Goal: Task Accomplishment & Management: Use online tool/utility

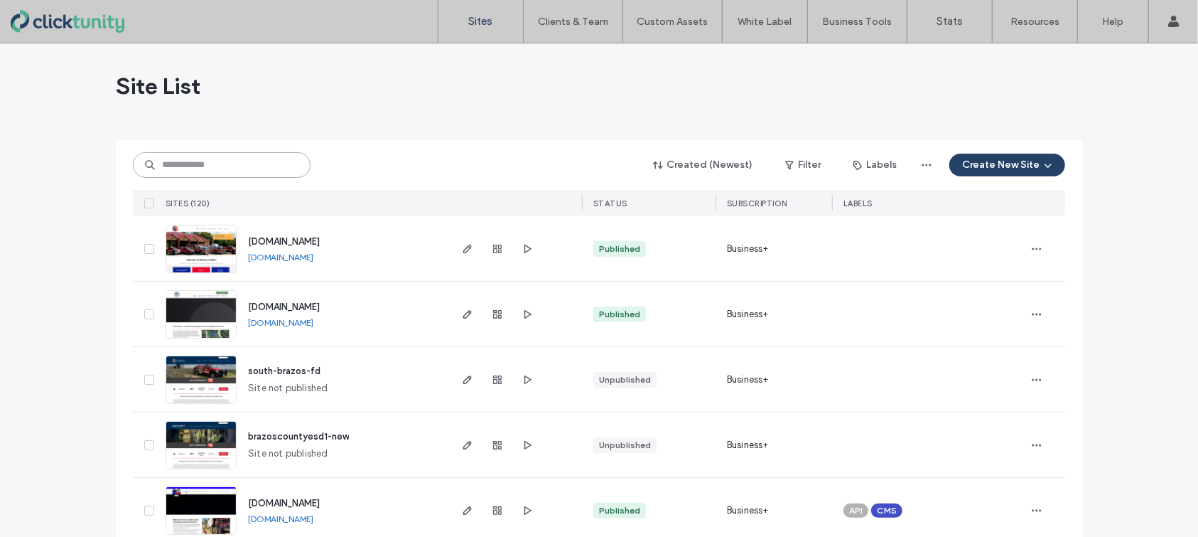
click at [247, 167] on input at bounding box center [222, 165] width 178 height 26
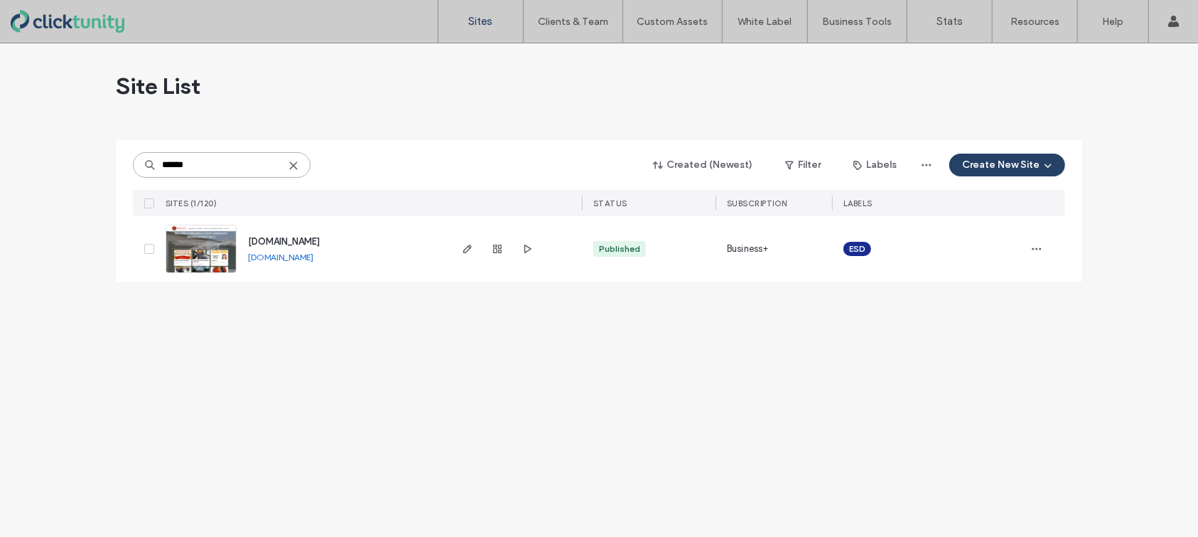
type input "******"
click at [297, 240] on span "www.bcesd3.com" at bounding box center [284, 241] width 72 height 11
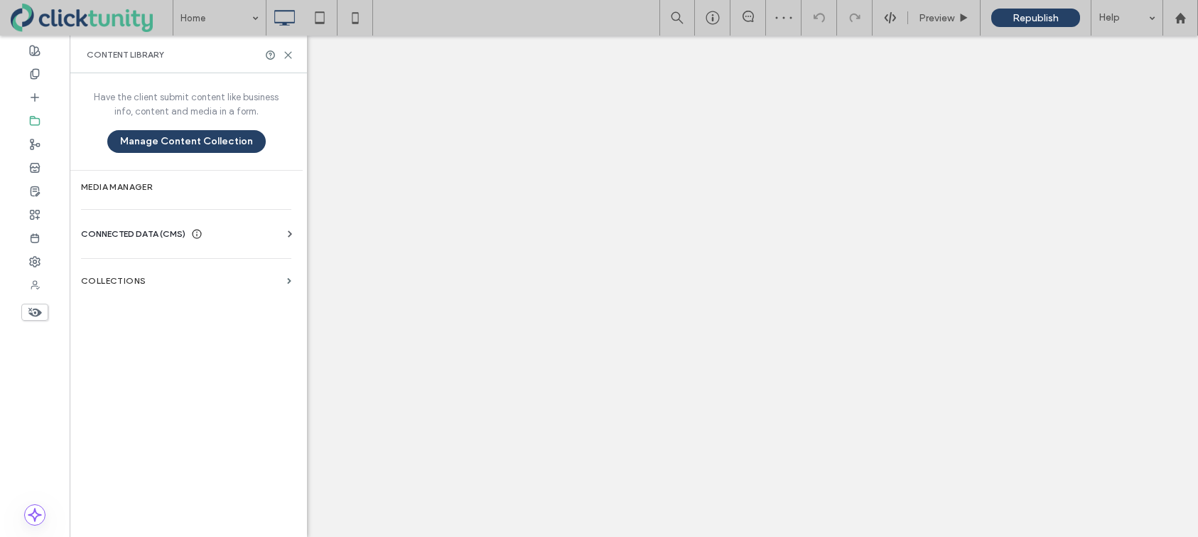
click at [151, 182] on label "Media Manager" at bounding box center [186, 187] width 210 height 10
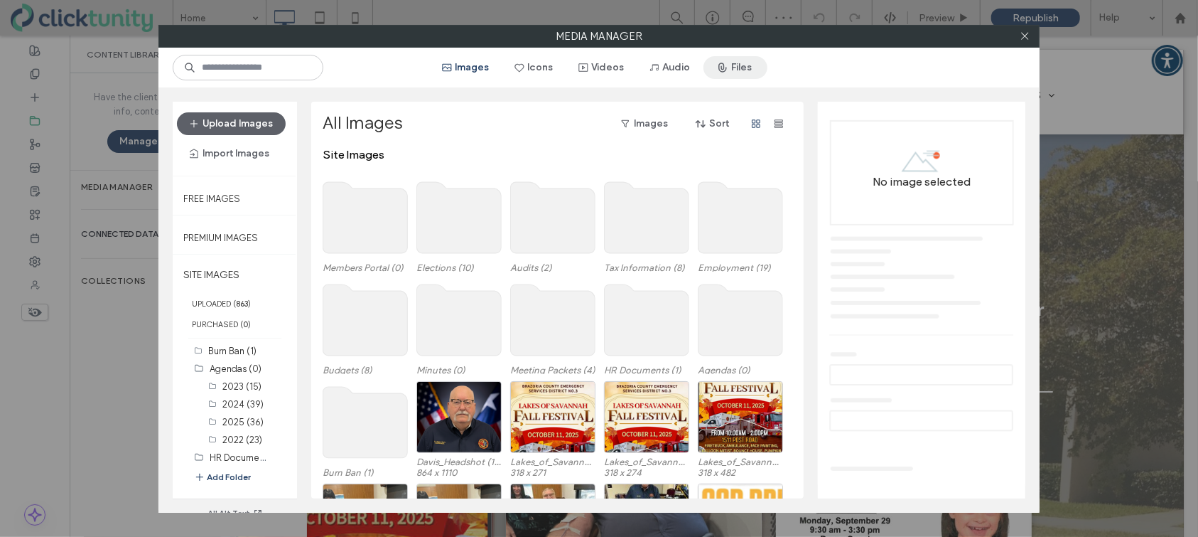
click at [738, 73] on button "Files" at bounding box center [736, 67] width 64 height 23
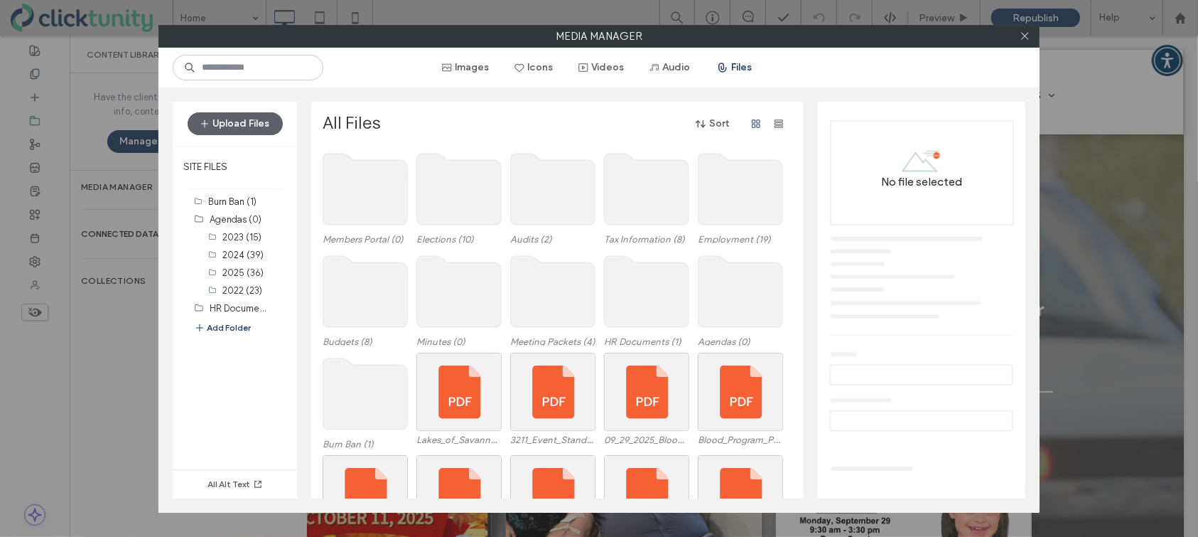
click at [707, 284] on use at bounding box center [741, 291] width 85 height 71
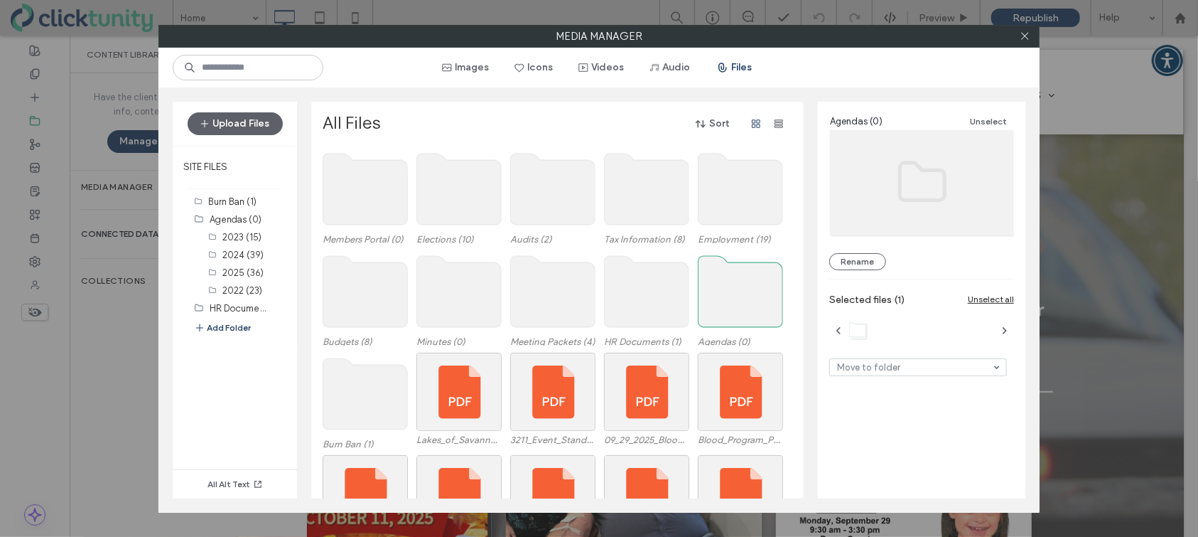
click at [707, 284] on use at bounding box center [741, 291] width 85 height 71
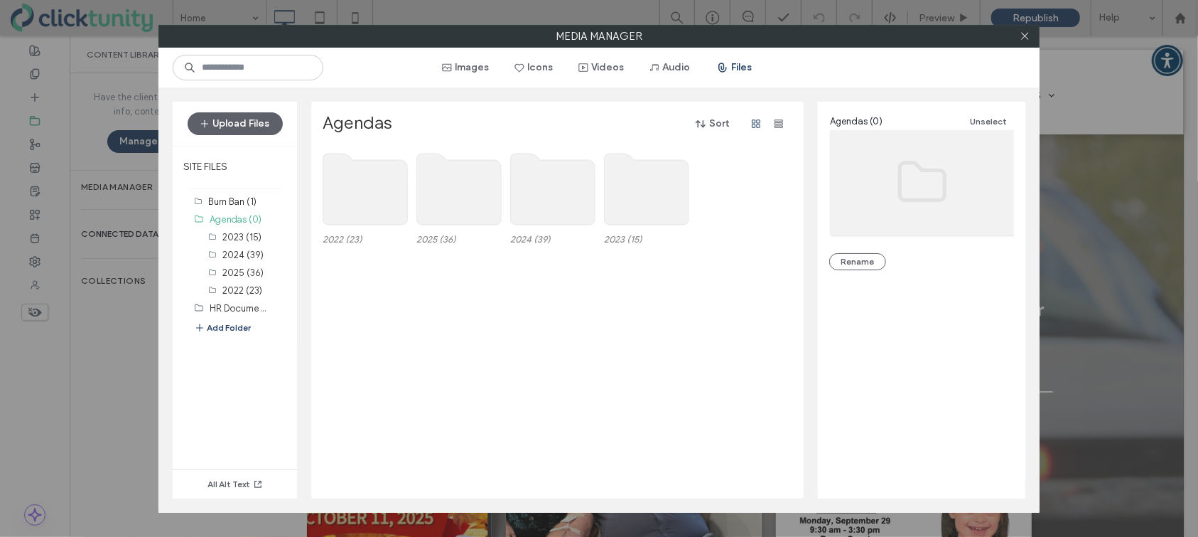
click at [458, 205] on use at bounding box center [459, 189] width 85 height 71
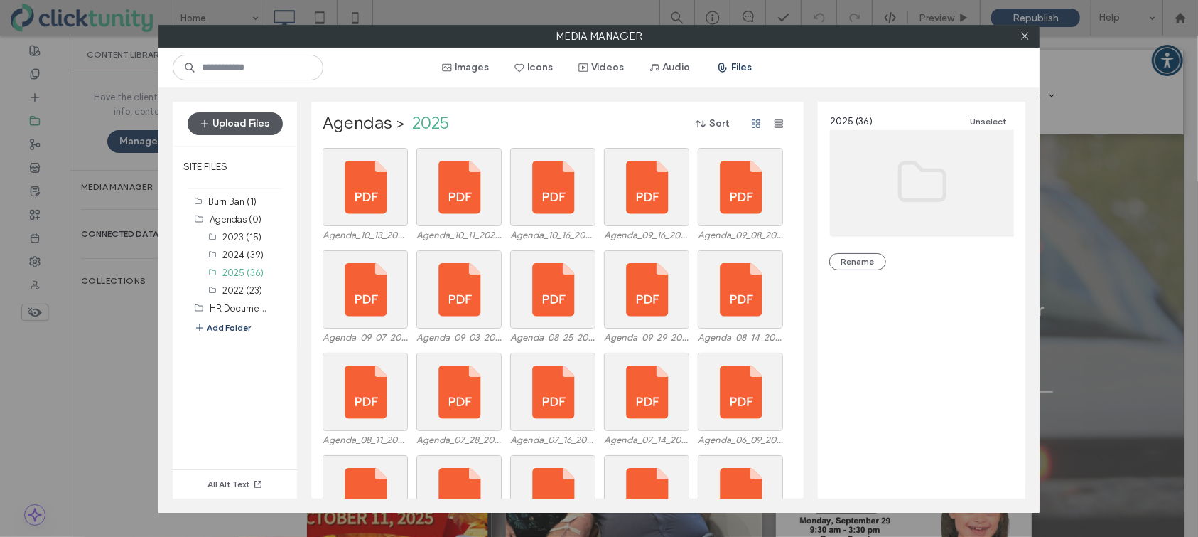
click at [253, 129] on button "Upload Files" at bounding box center [235, 123] width 95 height 23
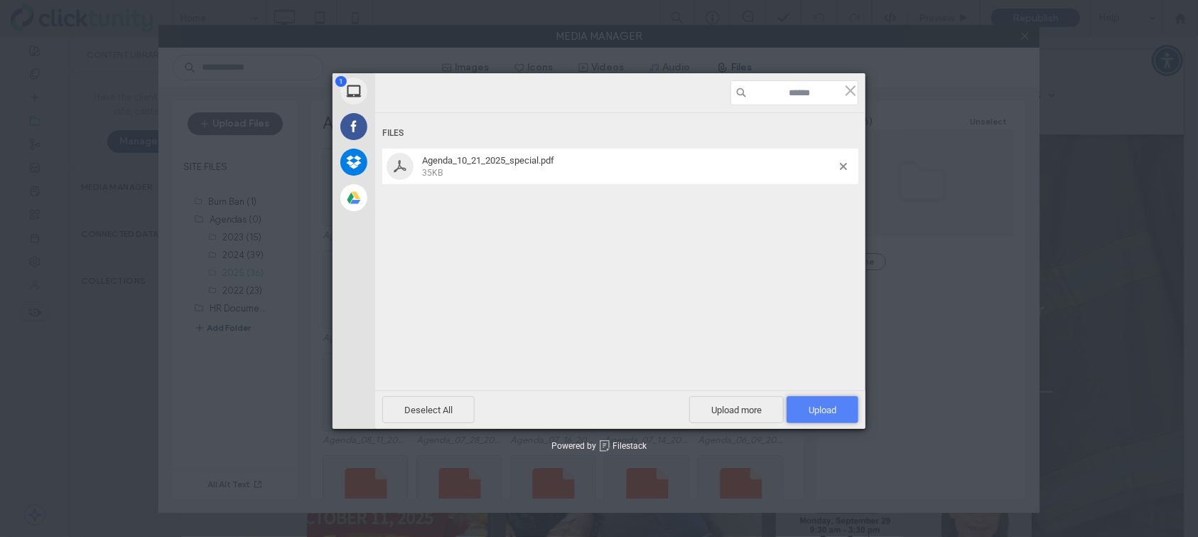
click at [804, 414] on span "Upload 1" at bounding box center [823, 409] width 72 height 27
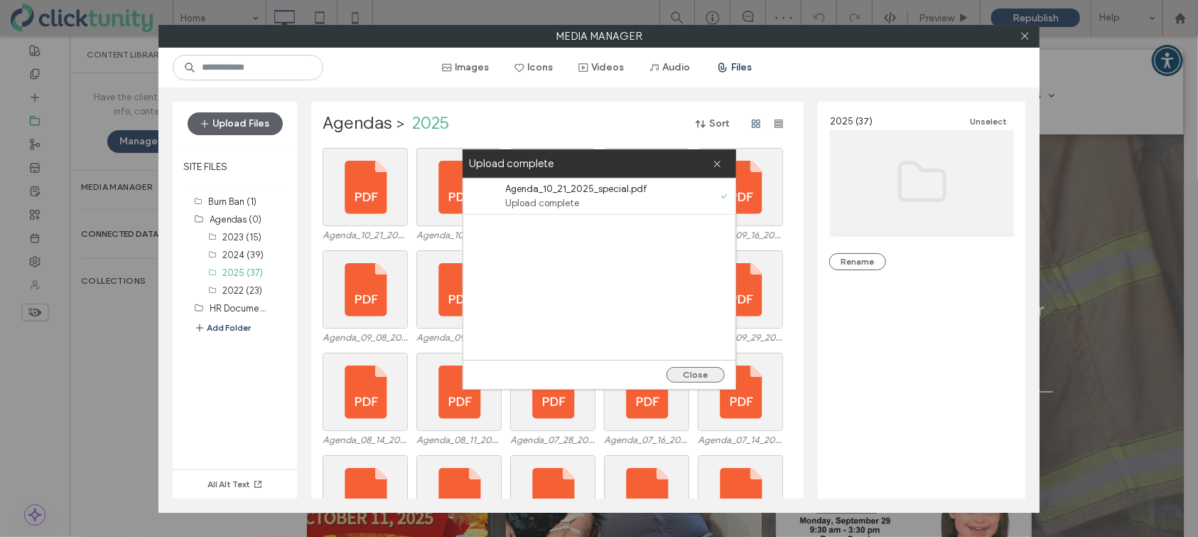
click at [695, 375] on button "Close" at bounding box center [696, 375] width 58 height 16
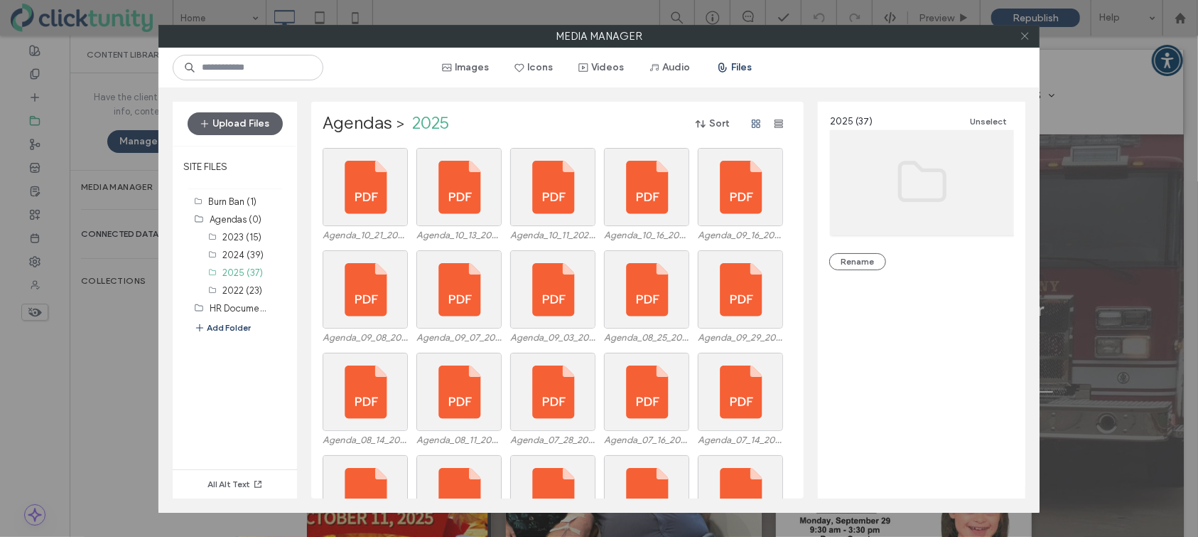
click at [1028, 36] on icon at bounding box center [1025, 36] width 11 height 11
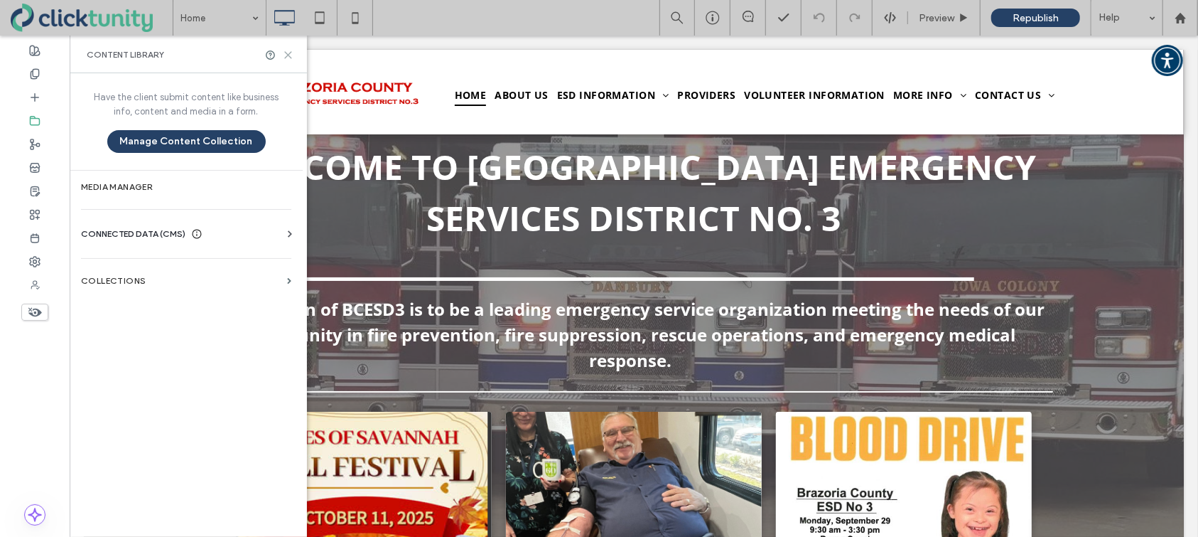
drag, startPoint x: 291, startPoint y: 56, endPoint x: 180, endPoint y: 4, distance: 123.3
click at [291, 56] on icon at bounding box center [288, 55] width 11 height 11
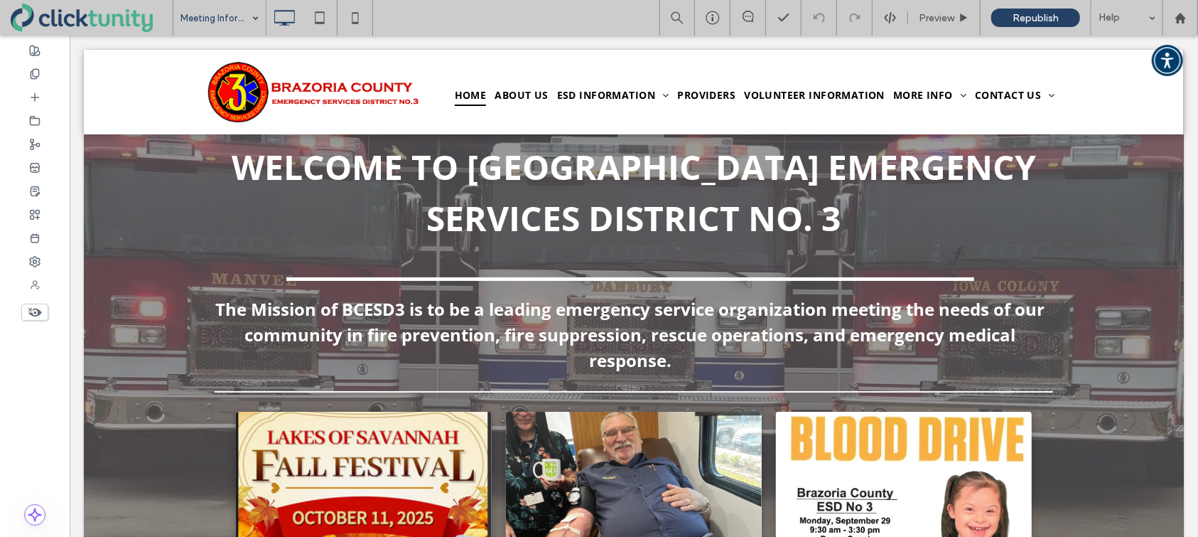
drag, startPoint x: 208, startPoint y: 94, endPoint x: 231, endPoint y: 95, distance: 23.5
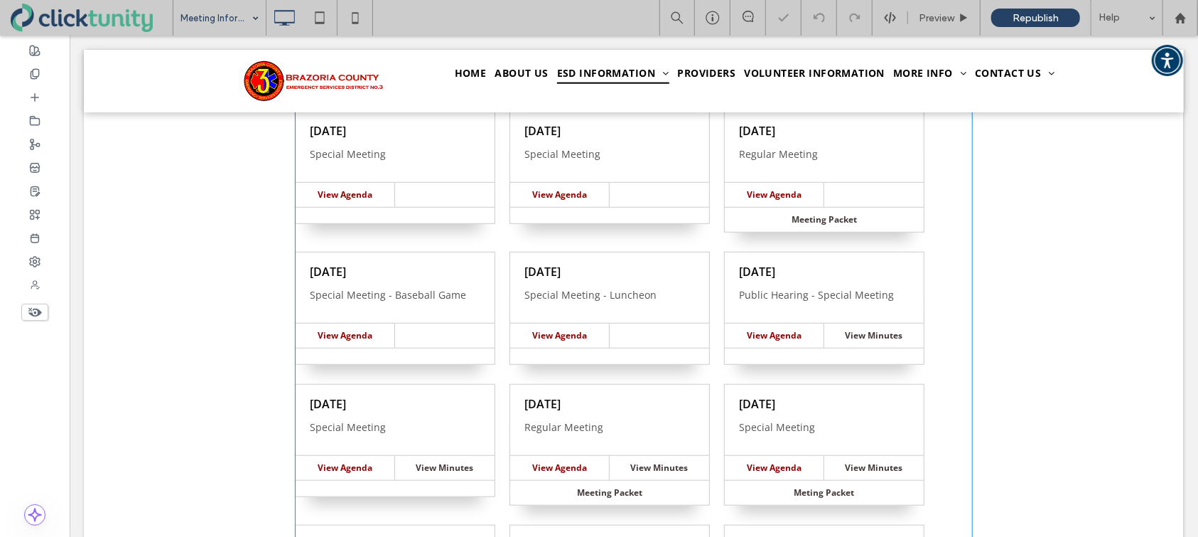
scroll to position [464, 0]
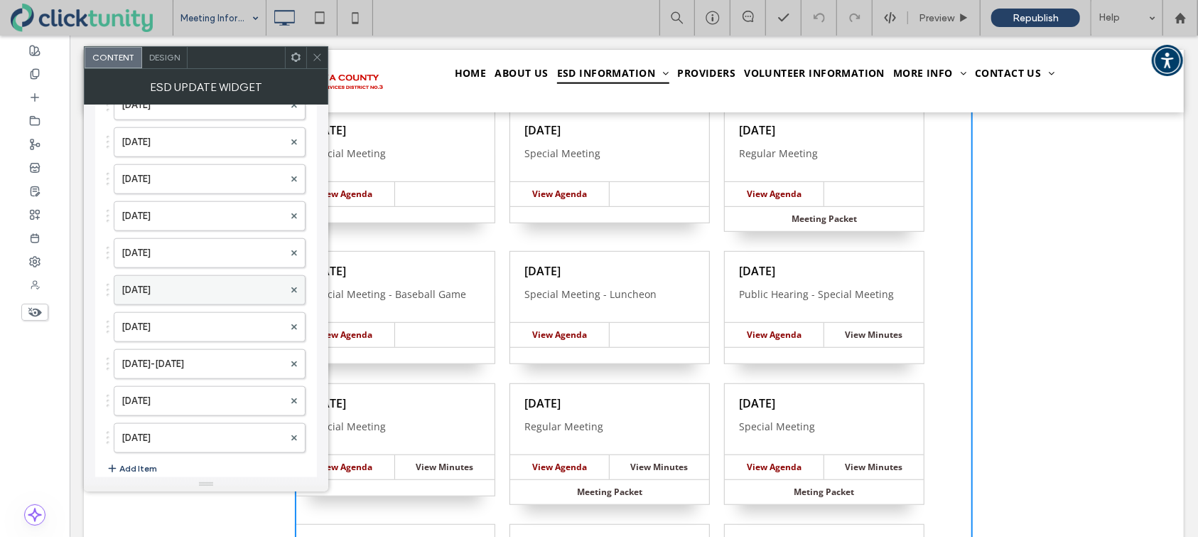
scroll to position [4236, 0]
click at [130, 459] on button "Add Item" at bounding box center [132, 467] width 50 height 17
click at [136, 463] on label at bounding box center [203, 470] width 162 height 14
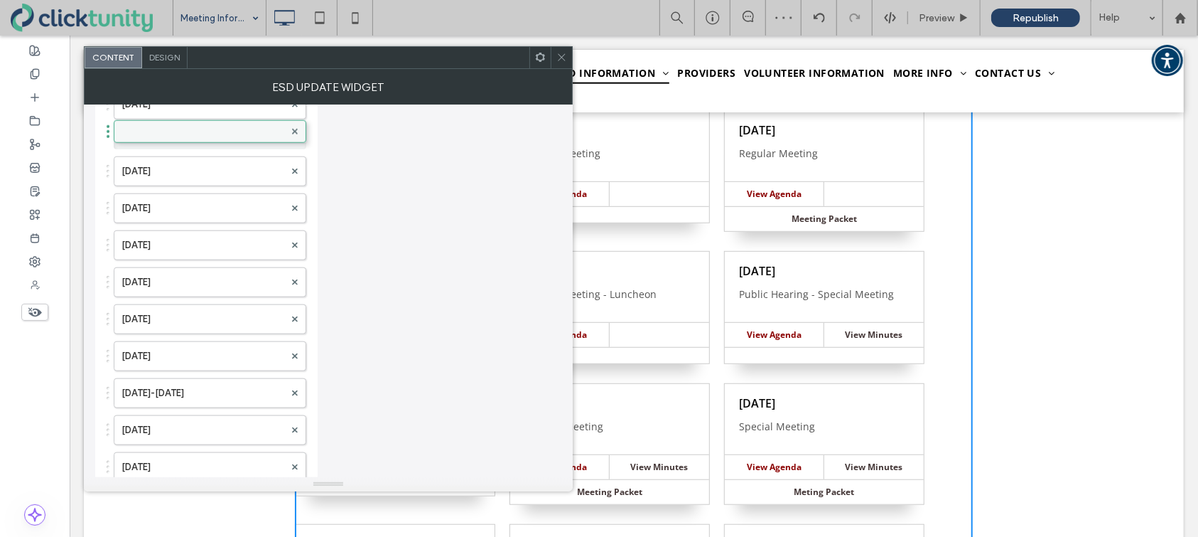
drag, startPoint x: 136, startPoint y: 453, endPoint x: 162, endPoint y: 122, distance: 331.4
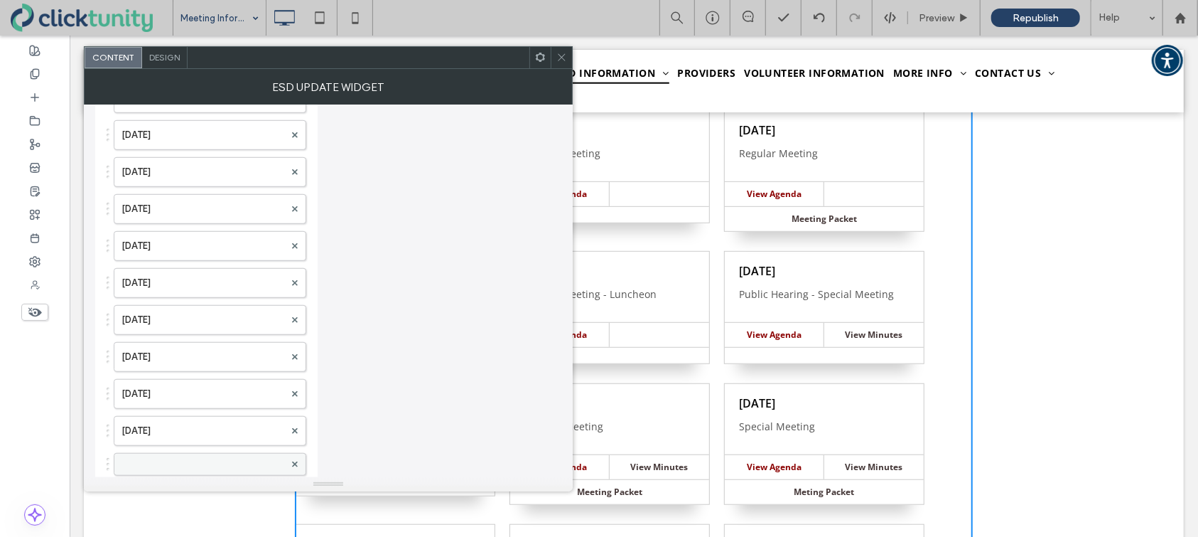
click at [165, 457] on label at bounding box center [203, 464] width 163 height 14
click at [181, 455] on label at bounding box center [203, 462] width 163 height 14
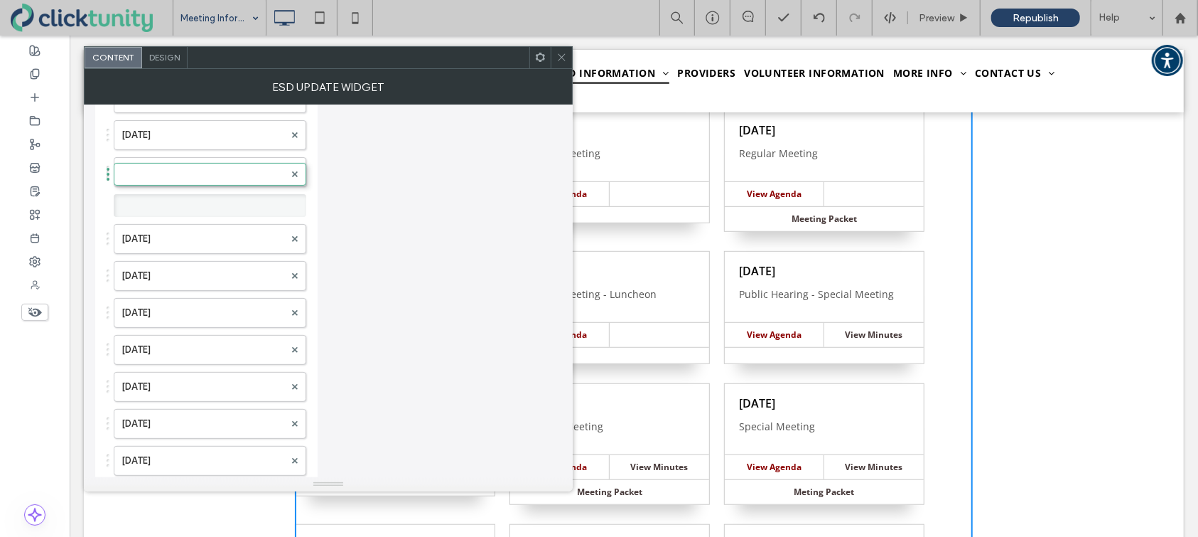
drag, startPoint x: 195, startPoint y: 451, endPoint x: 208, endPoint y: 83, distance: 368.3
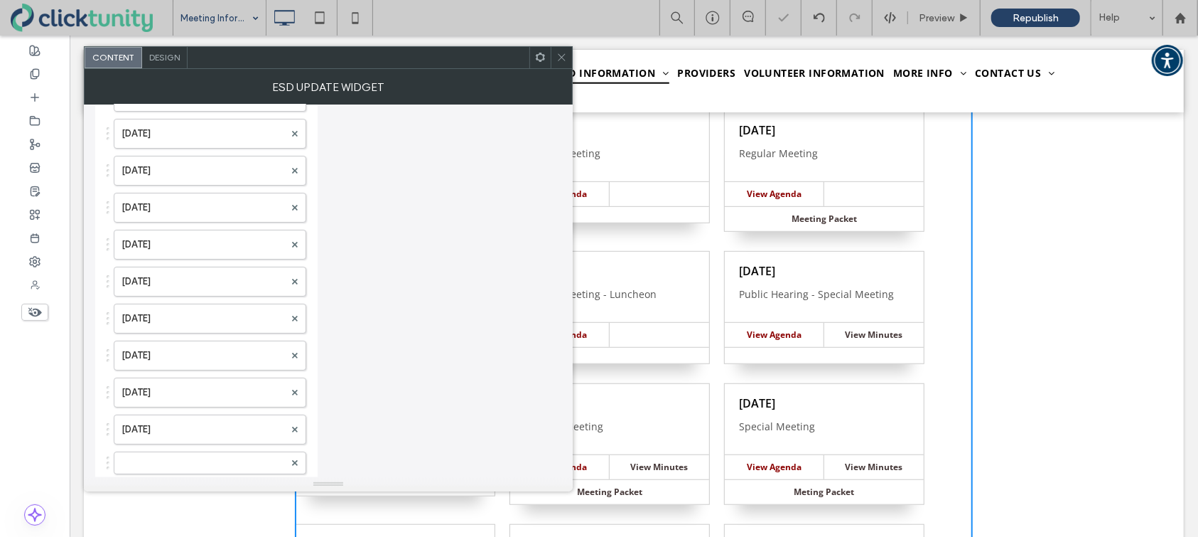
scroll to position [3231, 0]
click at [163, 470] on label at bounding box center [203, 477] width 163 height 14
drag, startPoint x: 163, startPoint y: 462, endPoint x: 190, endPoint y: 89, distance: 374.1
click at [562, 62] on icon at bounding box center [561, 57] width 11 height 11
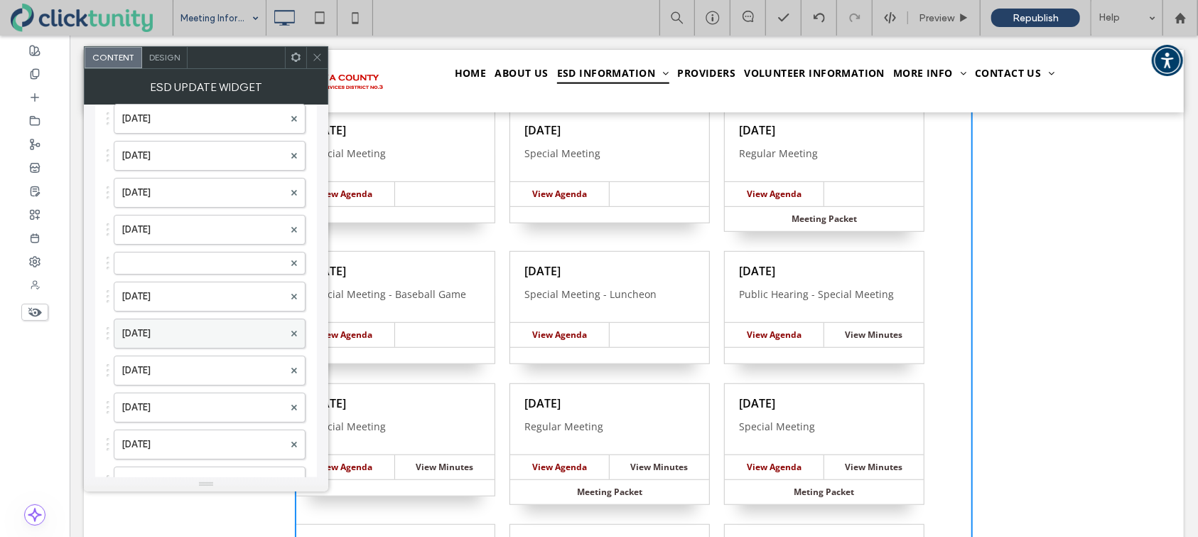
scroll to position [3075, 0]
click at [218, 257] on label at bounding box center [203, 264] width 162 height 14
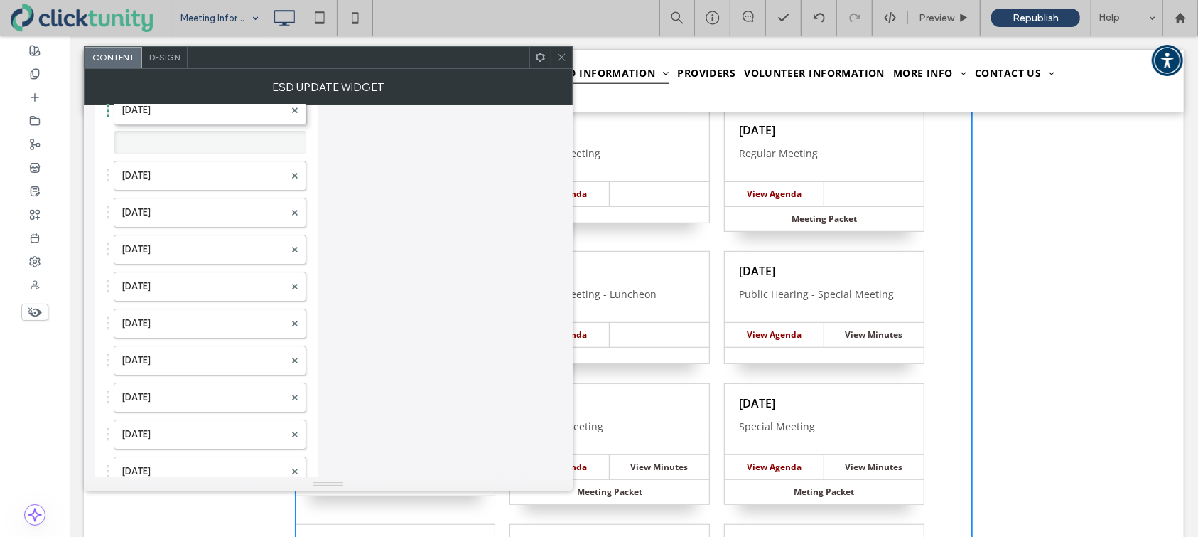
scroll to position [2828, 0]
drag, startPoint x: 203, startPoint y: 458, endPoint x: 220, endPoint y: 74, distance: 384.1
click at [559, 58] on icon at bounding box center [561, 57] width 11 height 11
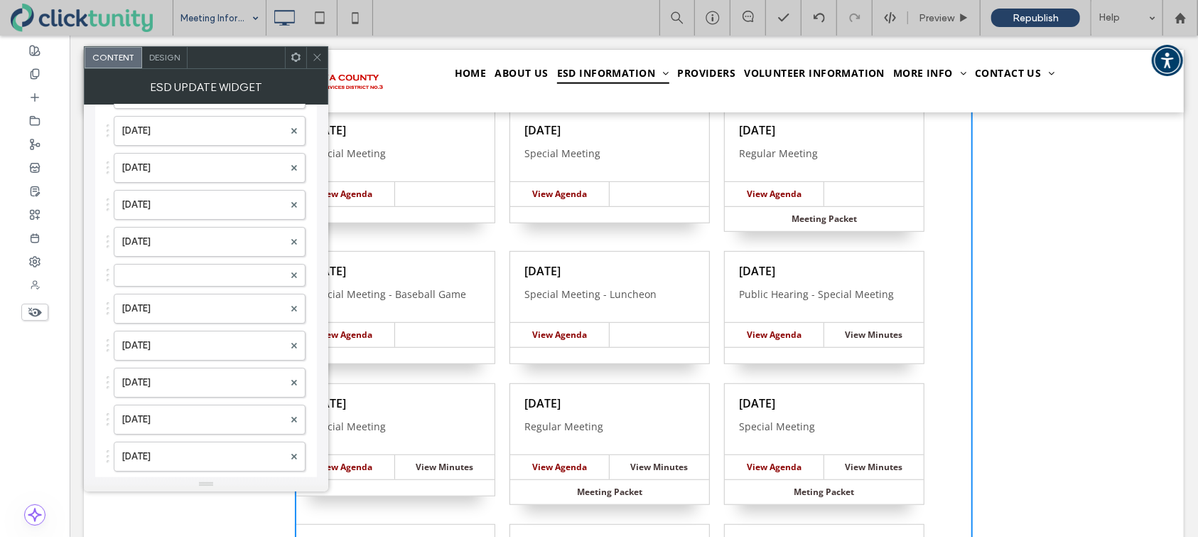
scroll to position [3065, 0]
click at [205, 266] on label at bounding box center [203, 273] width 162 height 14
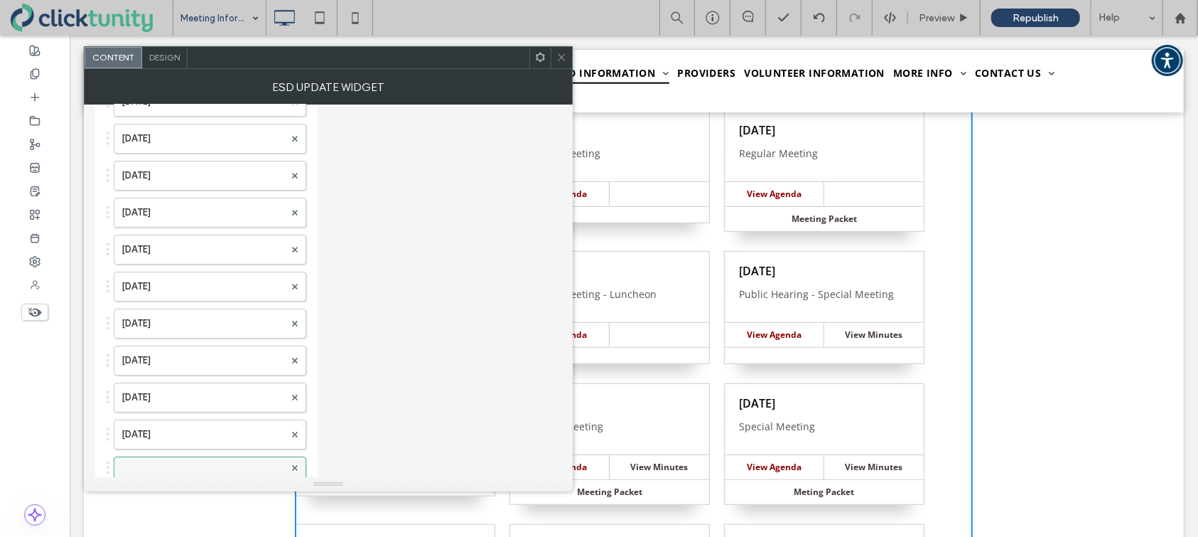
scroll to position [2870, 0]
drag, startPoint x: 182, startPoint y: 436, endPoint x: 204, endPoint y: 294, distance: 144.5
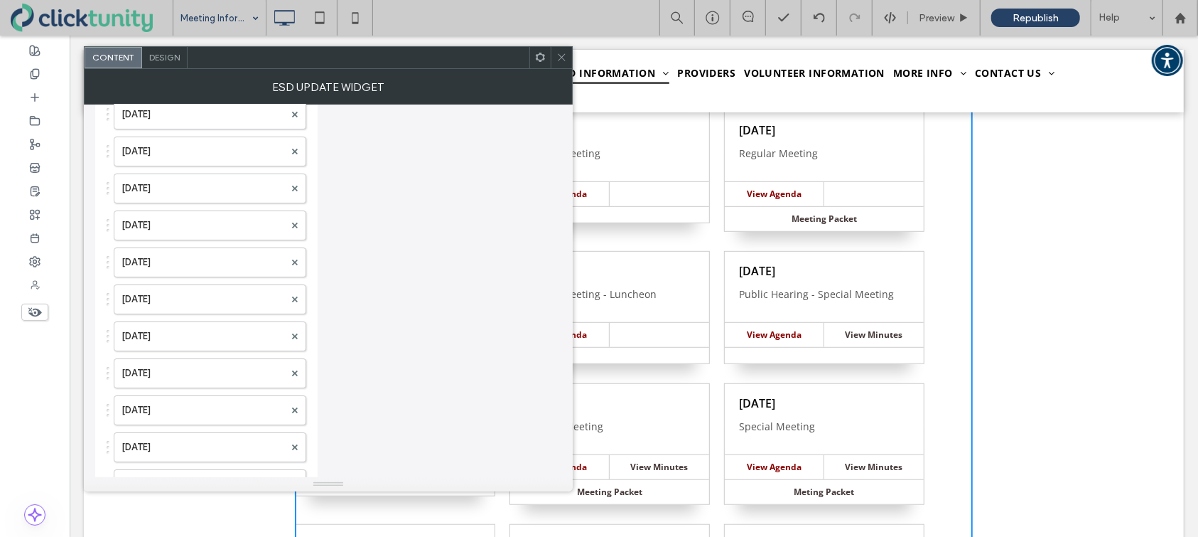
scroll to position [3082, 0]
click at [560, 59] on icon at bounding box center [561, 57] width 11 height 11
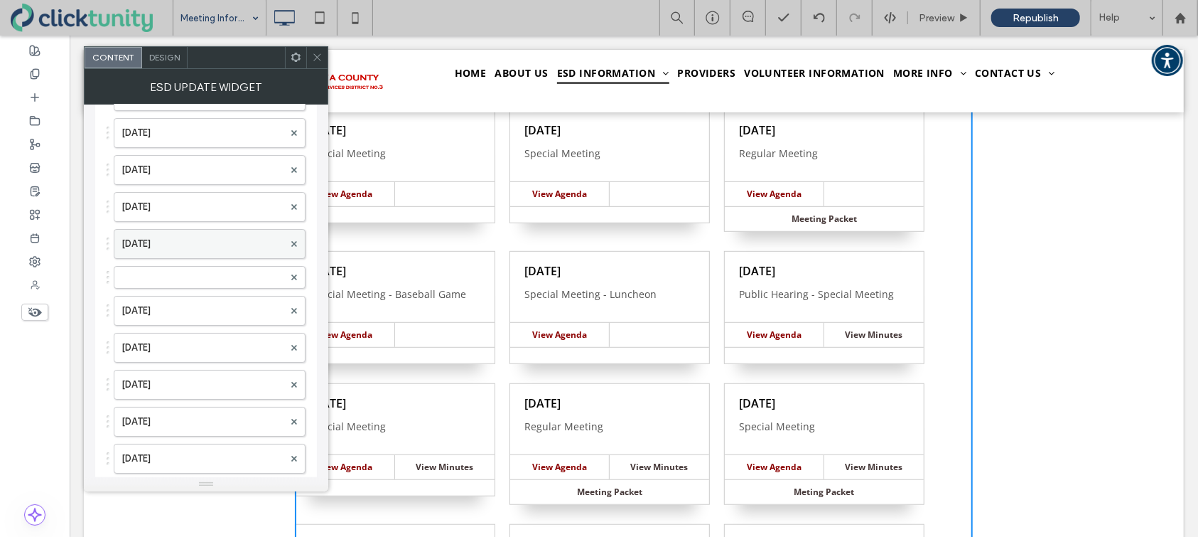
scroll to position [3067, 0]
click at [192, 265] on label at bounding box center [203, 272] width 162 height 14
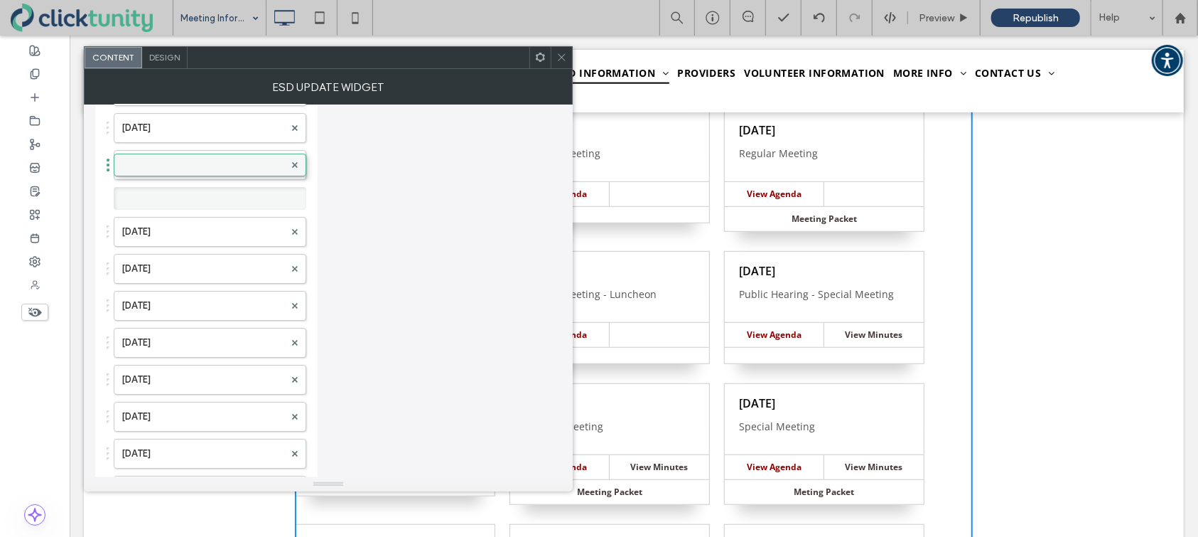
drag, startPoint x: 199, startPoint y: 259, endPoint x: 215, endPoint y: 156, distance: 104.3
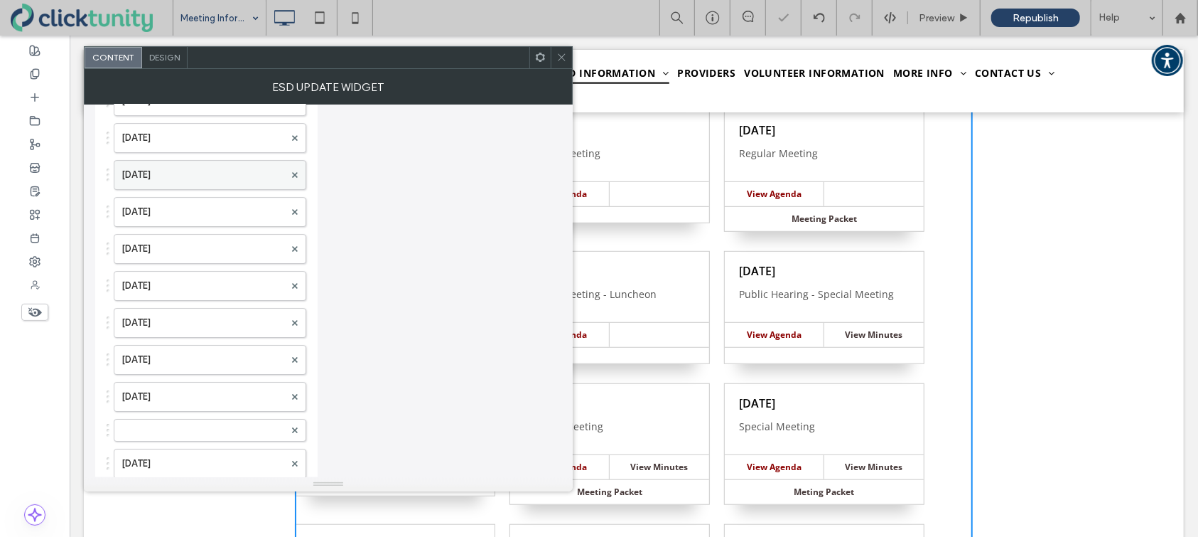
scroll to position [2810, 0]
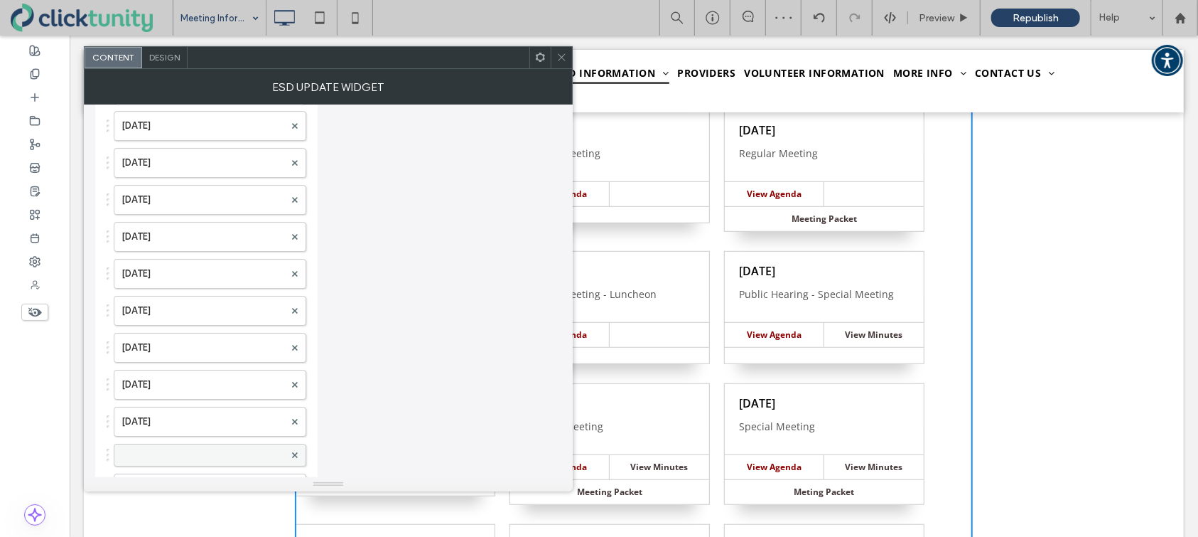
click at [162, 448] on label at bounding box center [203, 455] width 163 height 14
click at [167, 448] on label at bounding box center [203, 455] width 163 height 14
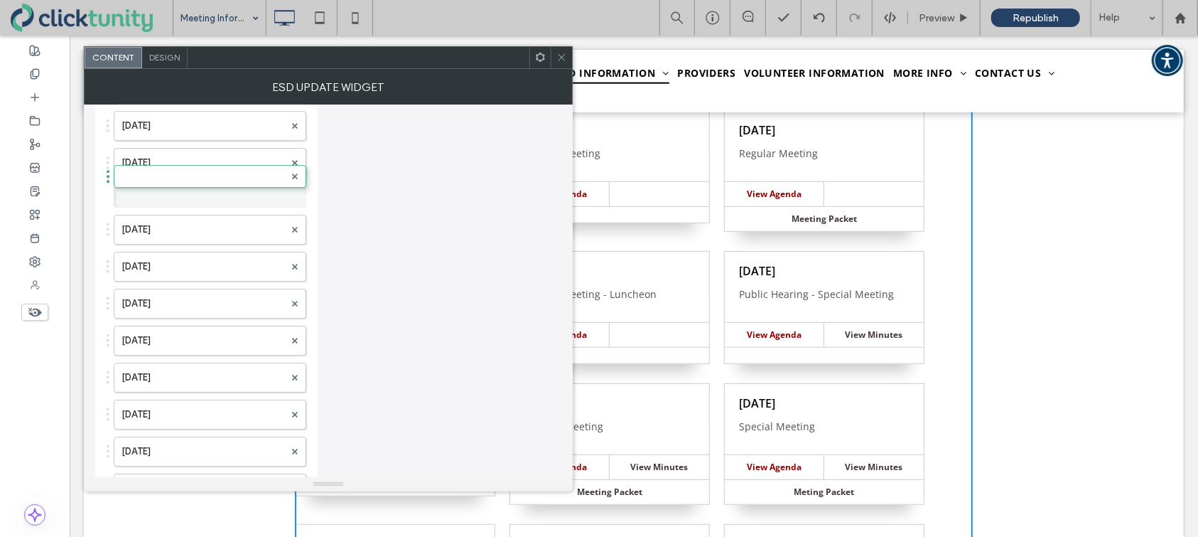
drag, startPoint x: 167, startPoint y: 442, endPoint x: 198, endPoint y: 130, distance: 313.5
click at [178, 190] on label at bounding box center [203, 197] width 163 height 14
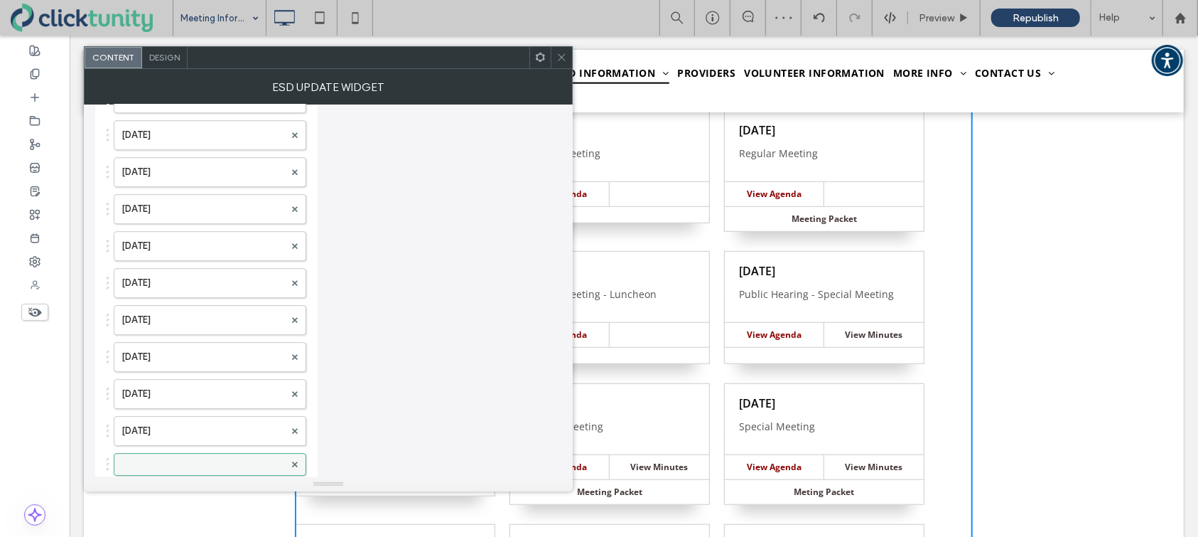
scroll to position [2541, 0]
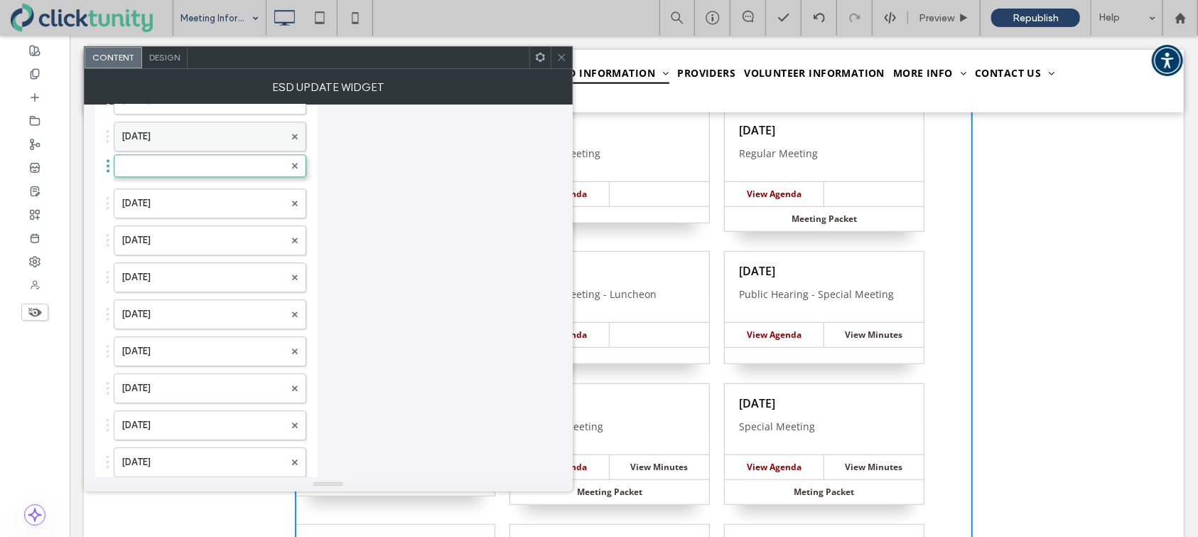
drag, startPoint x: 163, startPoint y: 452, endPoint x: 180, endPoint y: 131, distance: 320.9
click at [169, 163] on label at bounding box center [203, 170] width 163 height 14
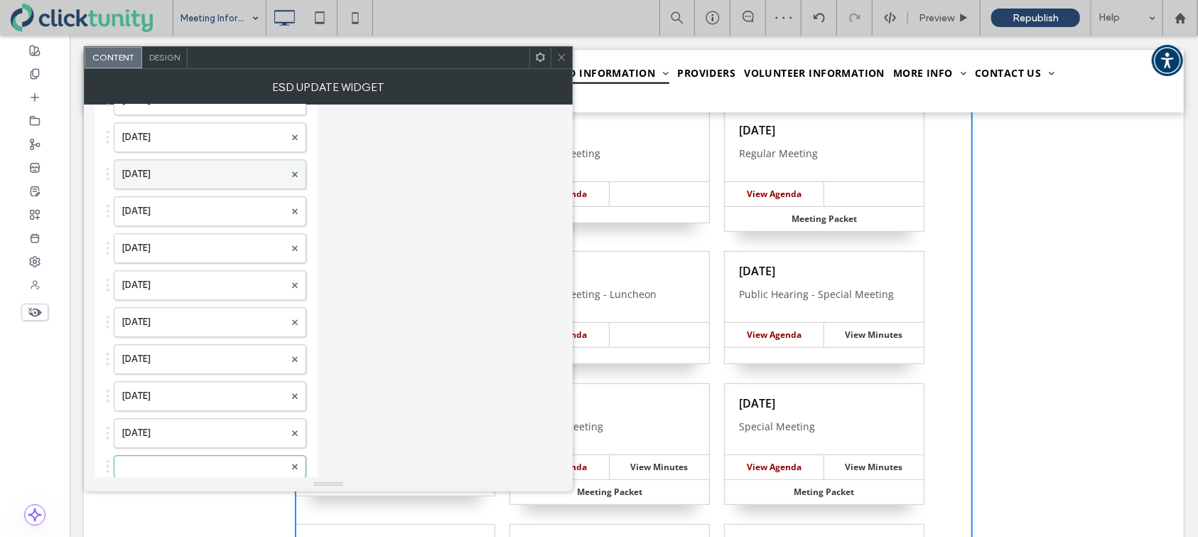
scroll to position [2243, 0]
click at [176, 461] on label at bounding box center [203, 468] width 163 height 14
drag, startPoint x: 176, startPoint y: 457, endPoint x: 205, endPoint y: 126, distance: 331.7
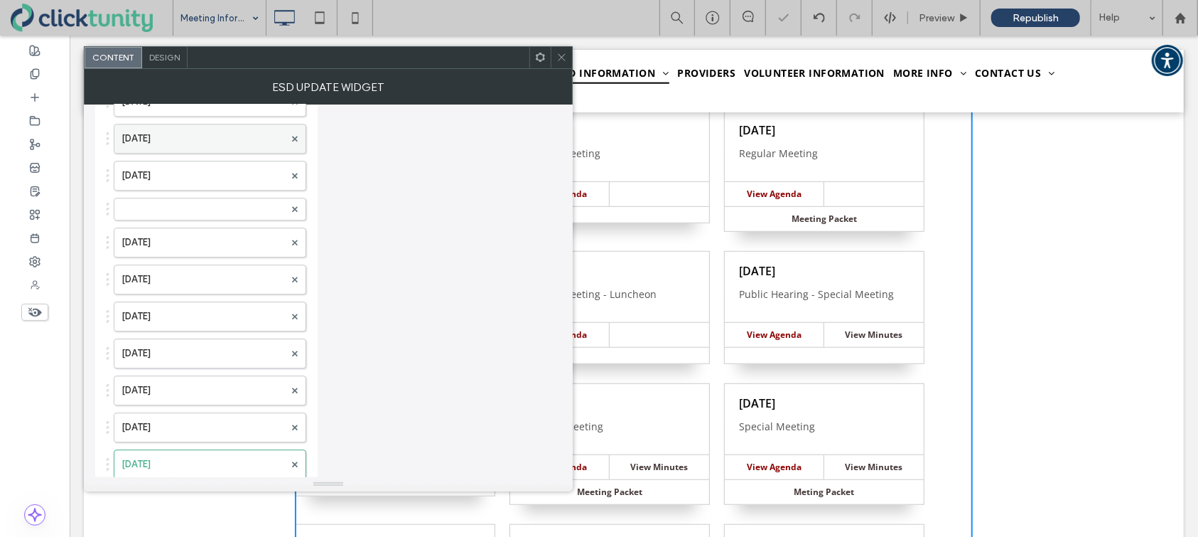
scroll to position [2241, 0]
click at [182, 203] on label at bounding box center [203, 210] width 163 height 14
click at [179, 463] on label at bounding box center [203, 470] width 163 height 14
drag, startPoint x: 179, startPoint y: 461, endPoint x: 211, endPoint y: 105, distance: 356.8
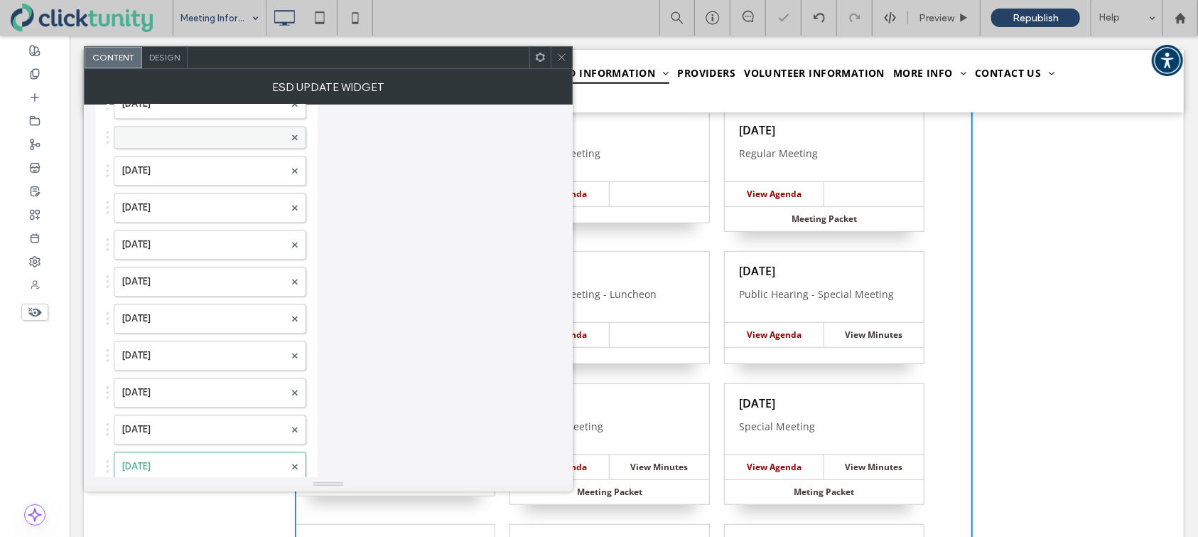
click at [203, 130] on label at bounding box center [203, 137] width 163 height 14
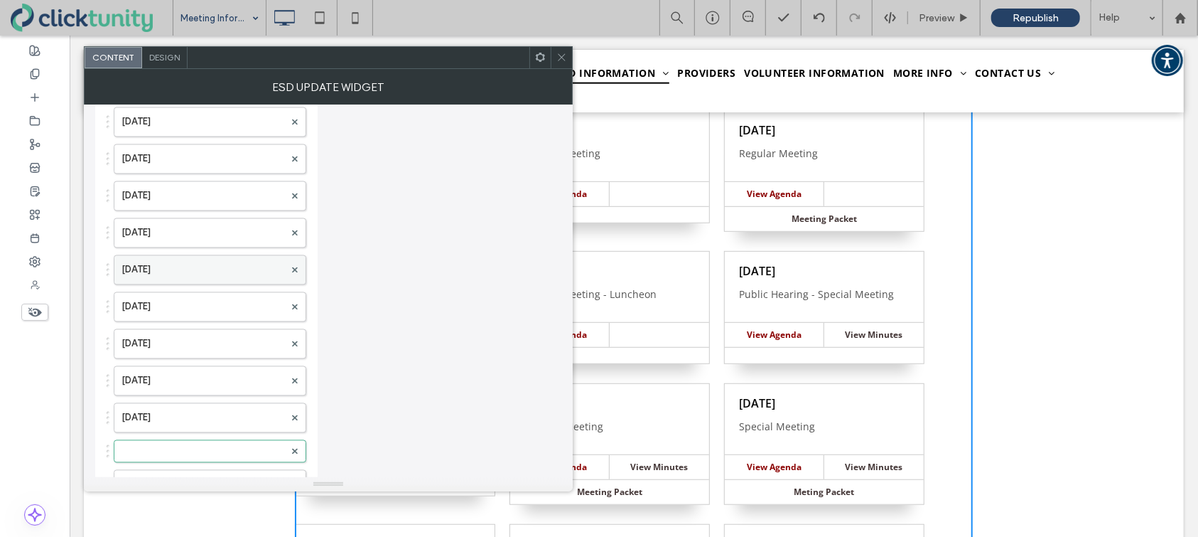
scroll to position [1656, 0]
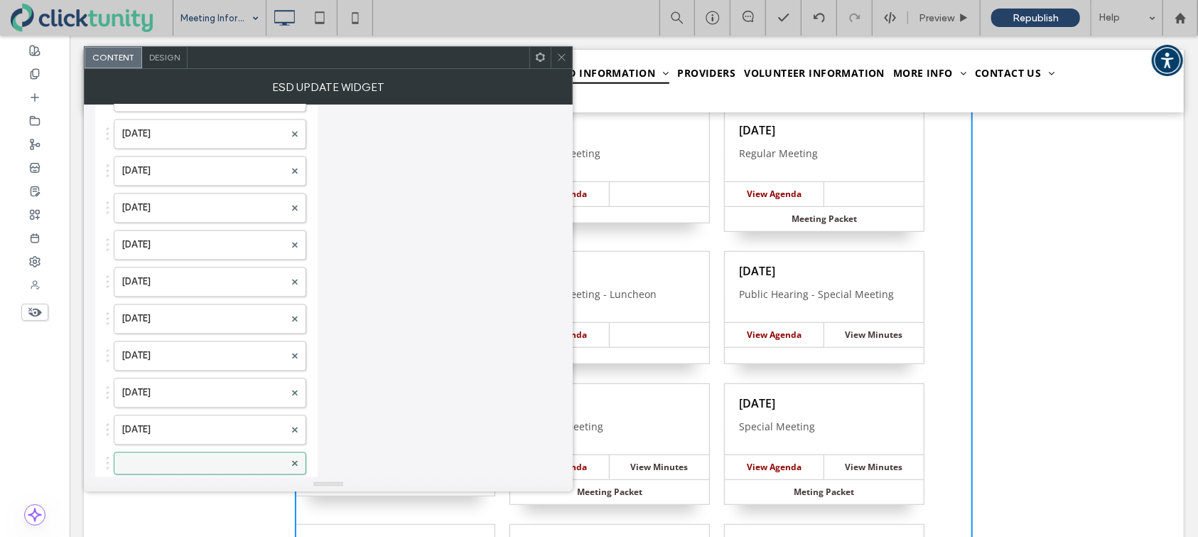
click at [198, 456] on label at bounding box center [203, 463] width 163 height 14
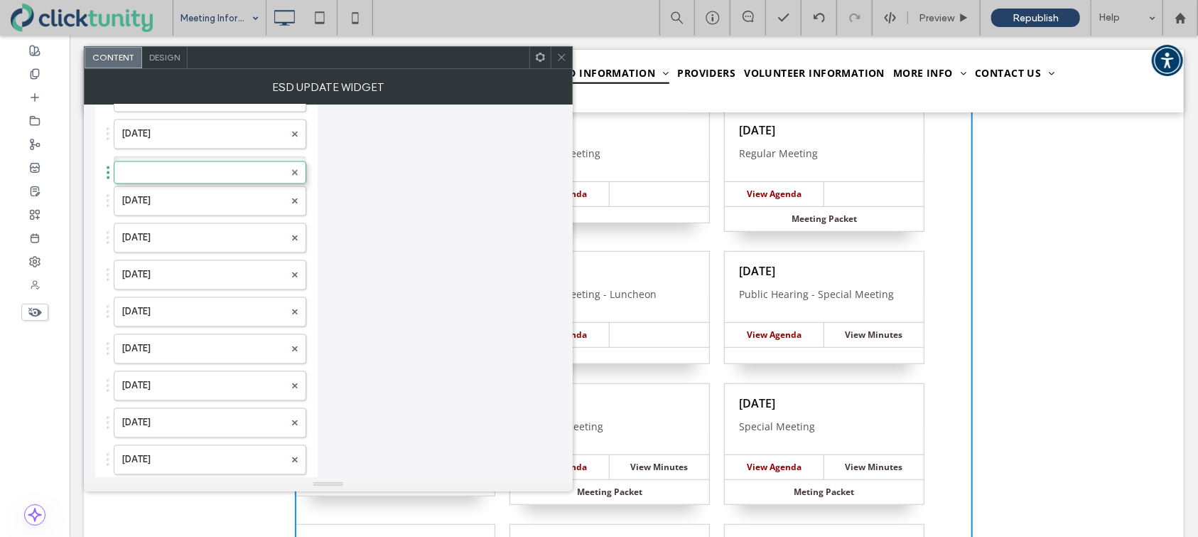
drag, startPoint x: 200, startPoint y: 455, endPoint x: 212, endPoint y: 147, distance: 308.0
click at [205, 165] on label at bounding box center [203, 170] width 163 height 14
drag, startPoint x: 184, startPoint y: 451, endPoint x: 209, endPoint y: 128, distance: 324.3
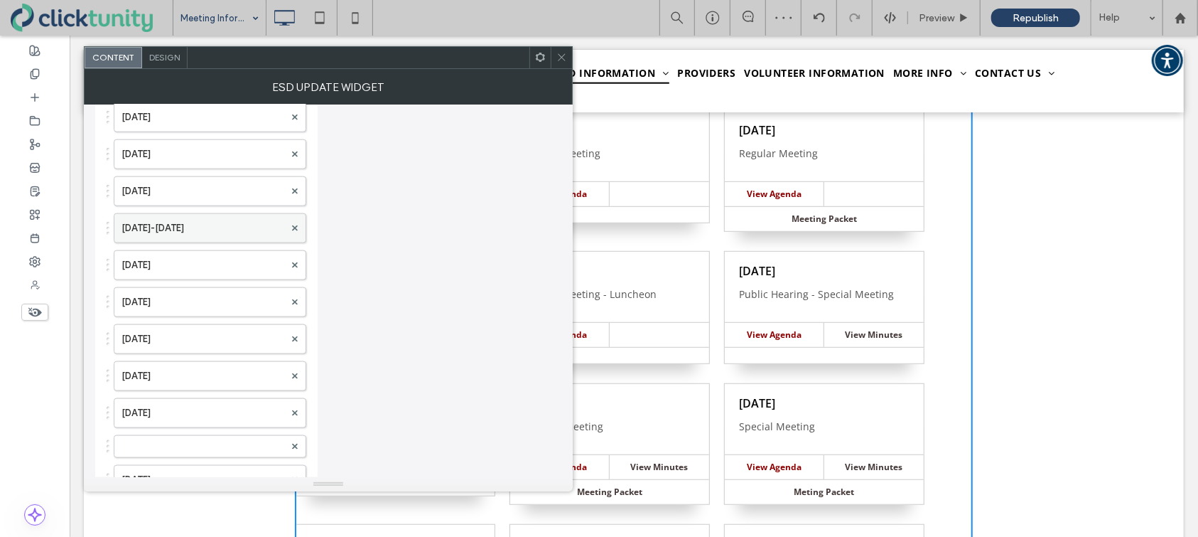
scroll to position [1083, 0]
click at [200, 438] on label at bounding box center [203, 445] width 163 height 14
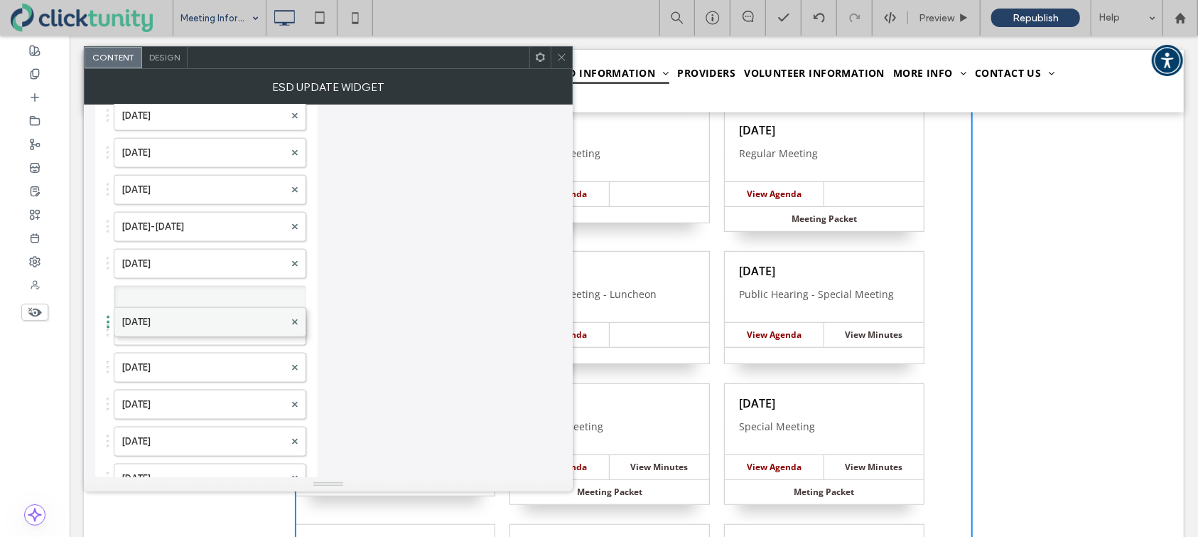
drag, startPoint x: 200, startPoint y: 437, endPoint x: 203, endPoint y: 312, distance: 125.1
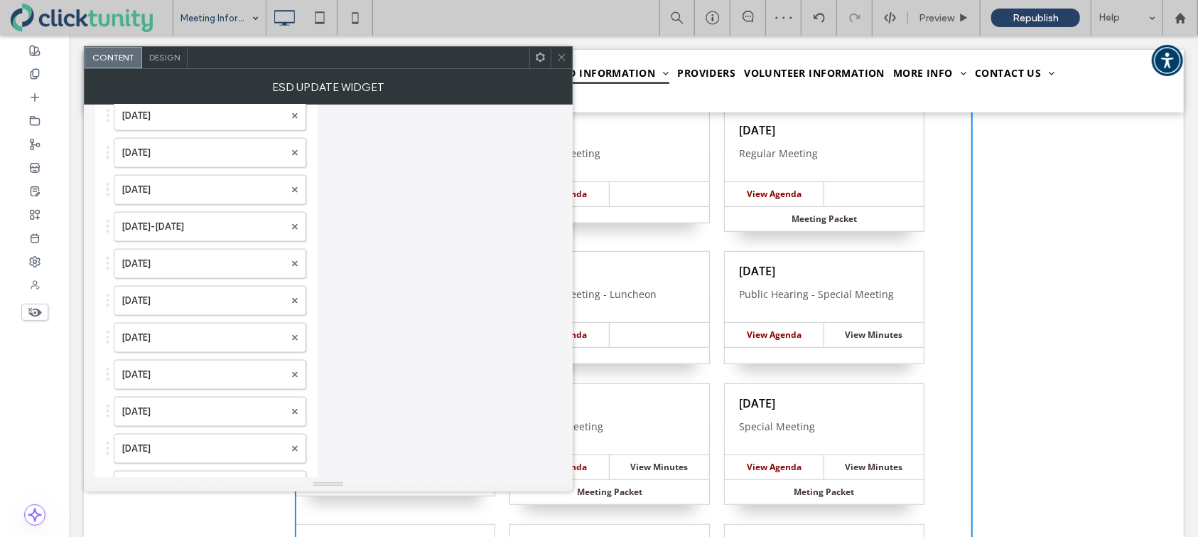
click at [563, 61] on icon at bounding box center [561, 57] width 11 height 11
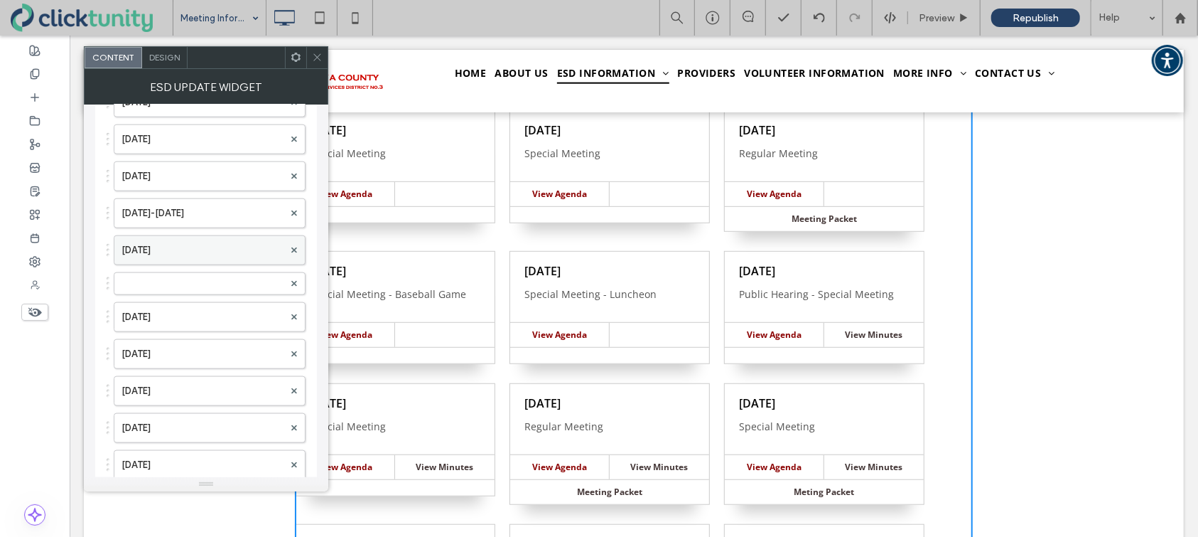
scroll to position [1098, 0]
click at [200, 275] on label at bounding box center [203, 282] width 162 height 14
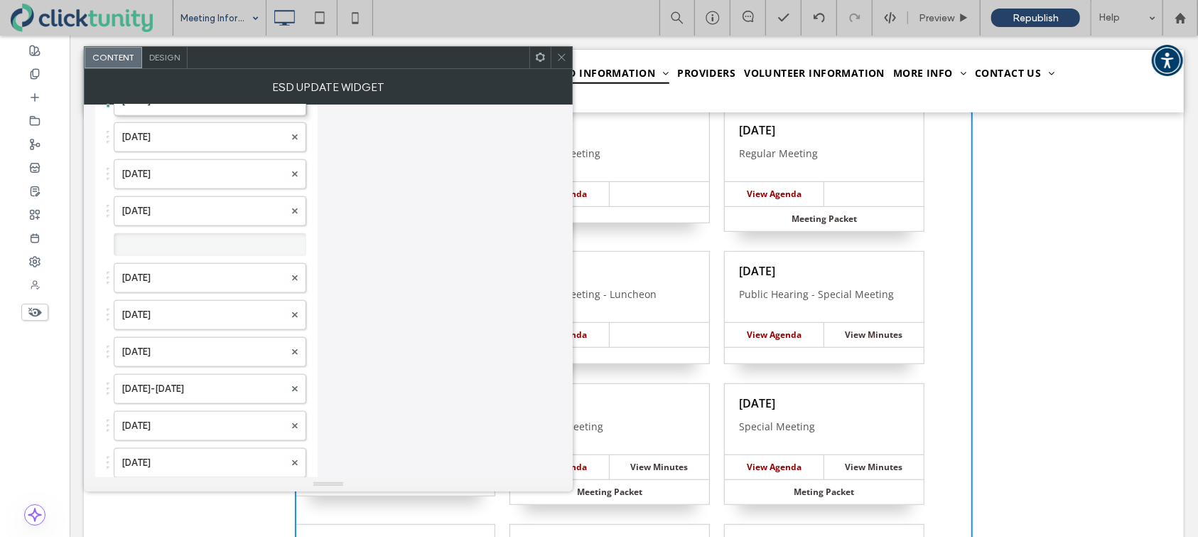
scroll to position [877, 0]
drag, startPoint x: 202, startPoint y: 278, endPoint x: 222, endPoint y: 95, distance: 183.8
click at [561, 61] on icon at bounding box center [561, 57] width 11 height 11
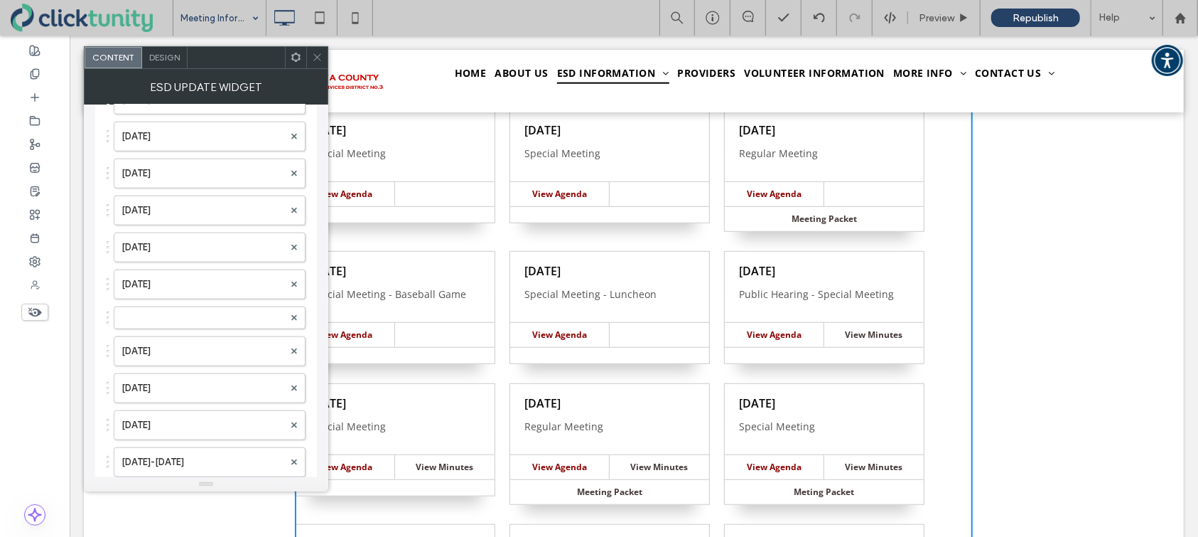
scroll to position [883, 0]
click at [199, 306] on label at bounding box center [203, 313] width 162 height 14
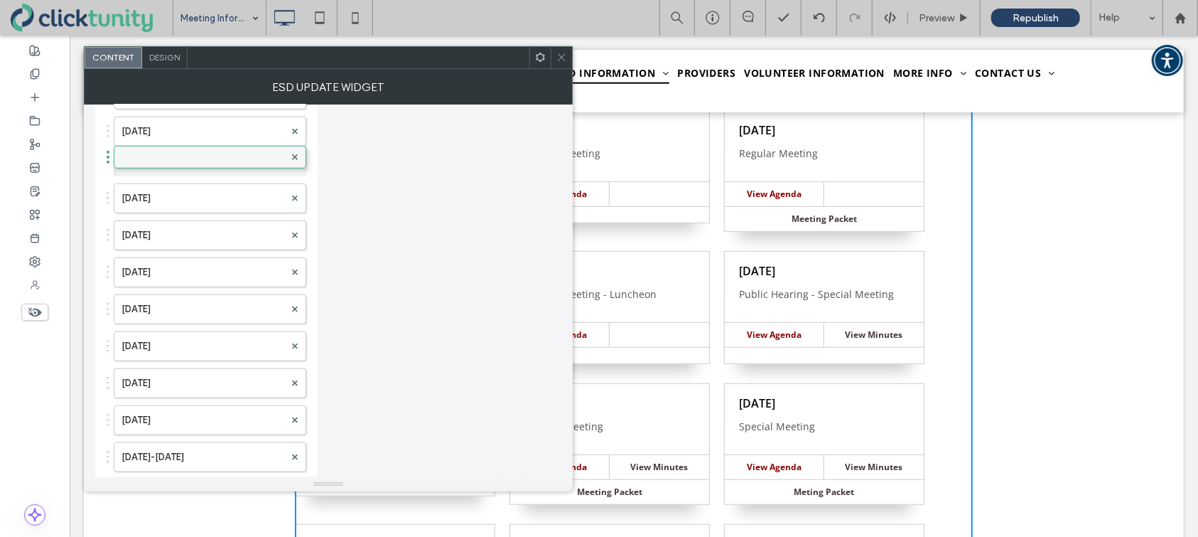
drag, startPoint x: 201, startPoint y: 308, endPoint x: 216, endPoint y: 149, distance: 159.9
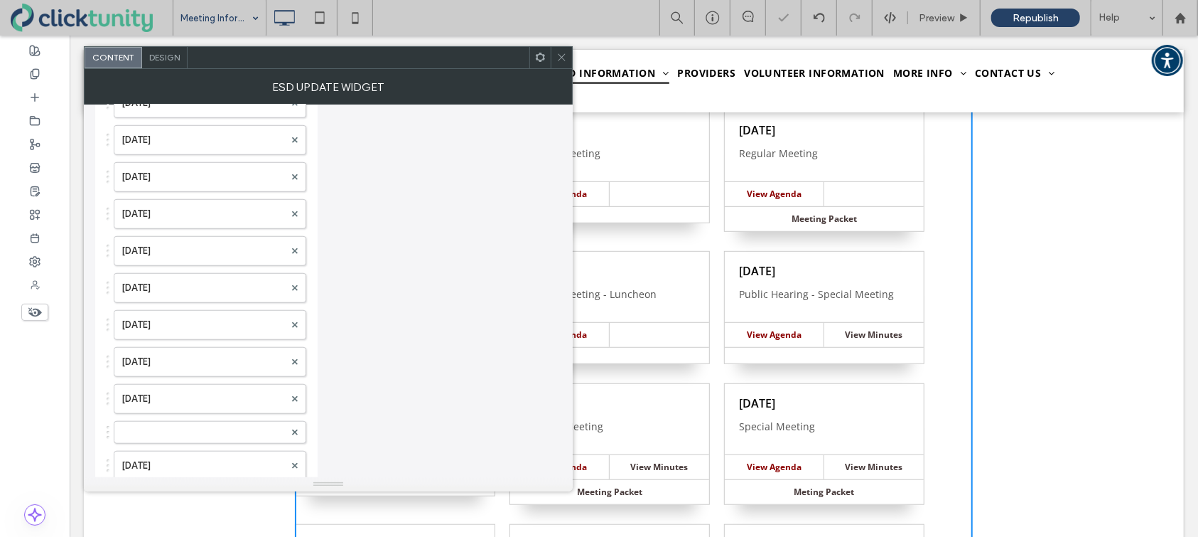
scroll to position [600, 0]
click at [194, 443] on label at bounding box center [203, 448] width 163 height 14
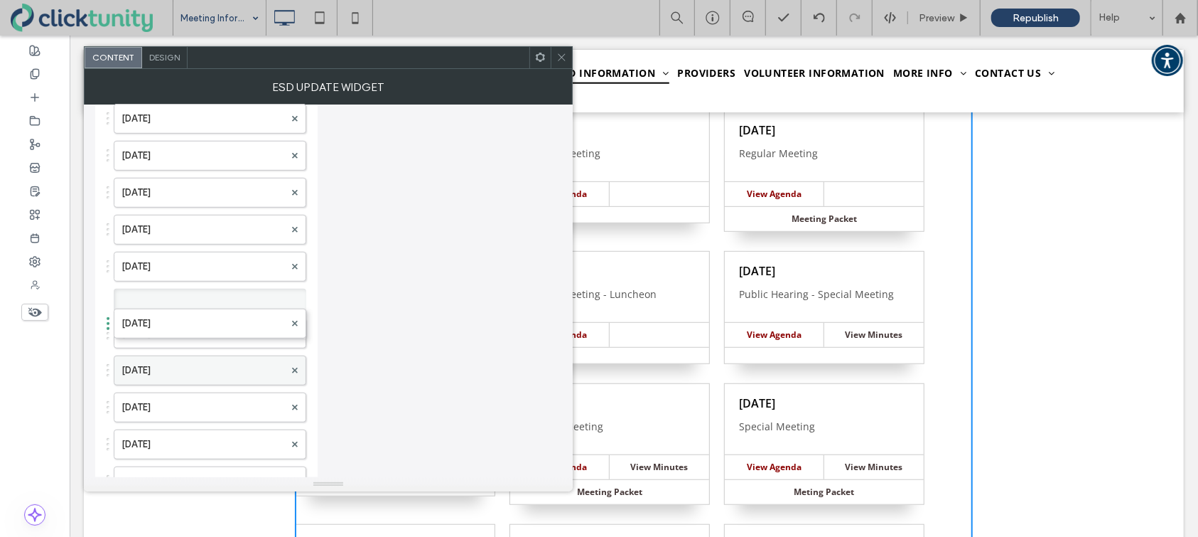
drag, startPoint x: 194, startPoint y: 443, endPoint x: 196, endPoint y: 334, distance: 108.8
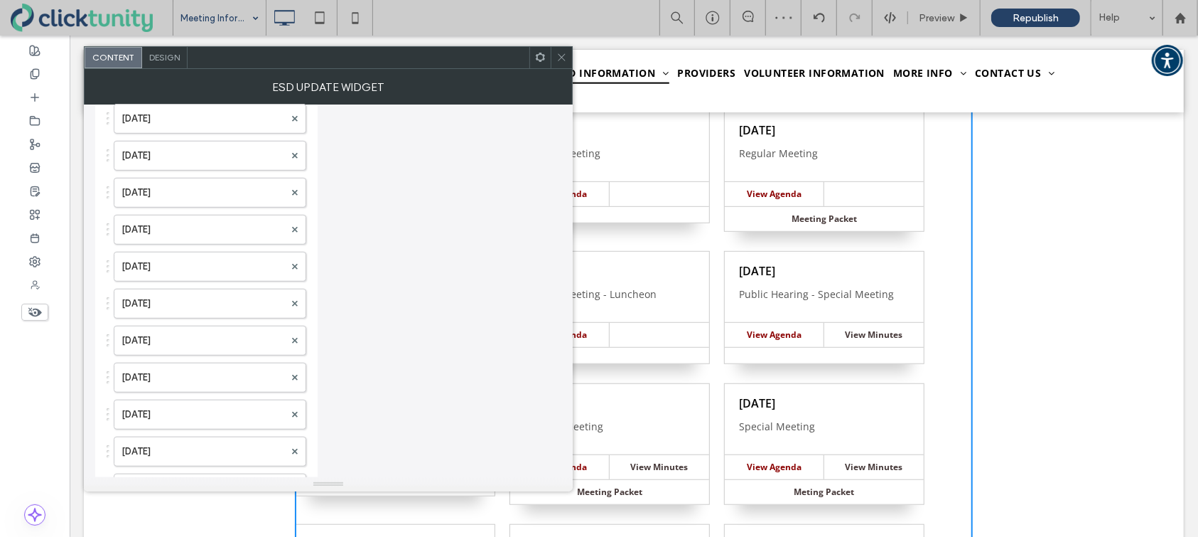
click at [560, 61] on icon at bounding box center [561, 57] width 11 height 11
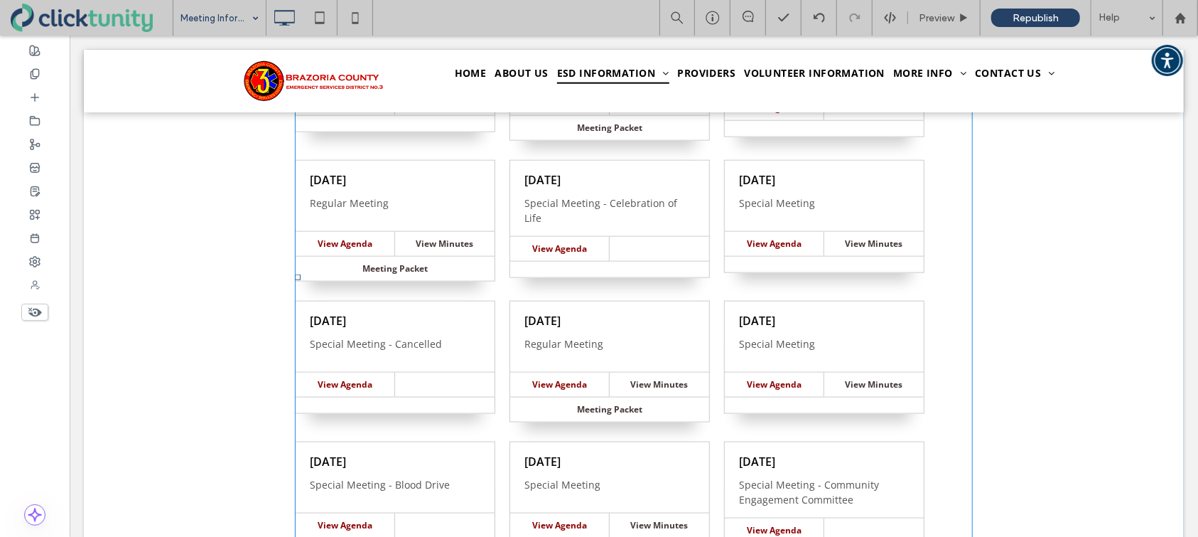
scroll to position [982, 0]
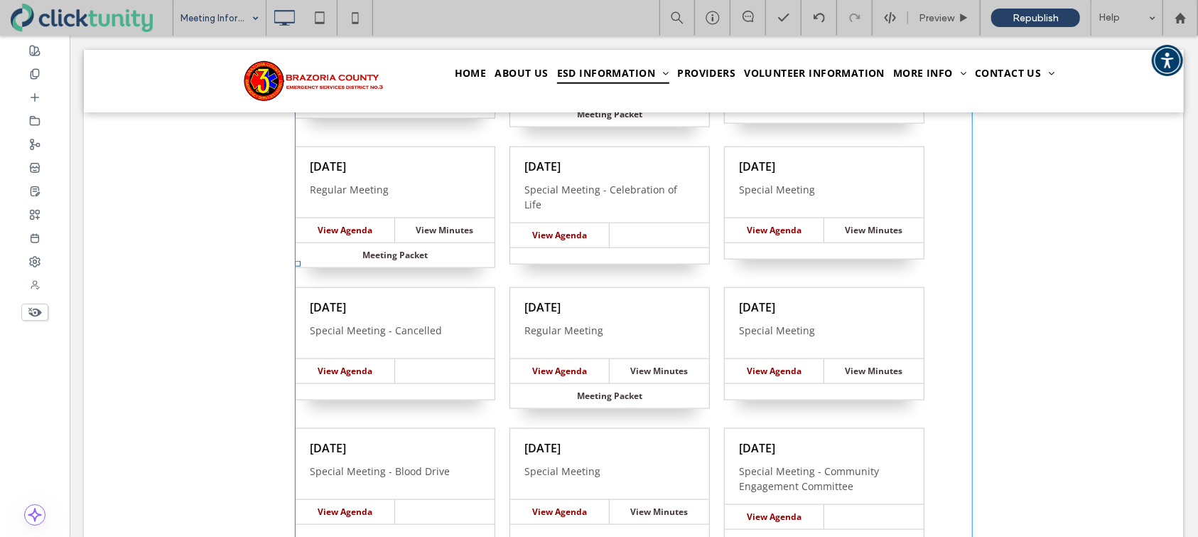
click at [502, 222] on span at bounding box center [633, 263] width 678 height 1734
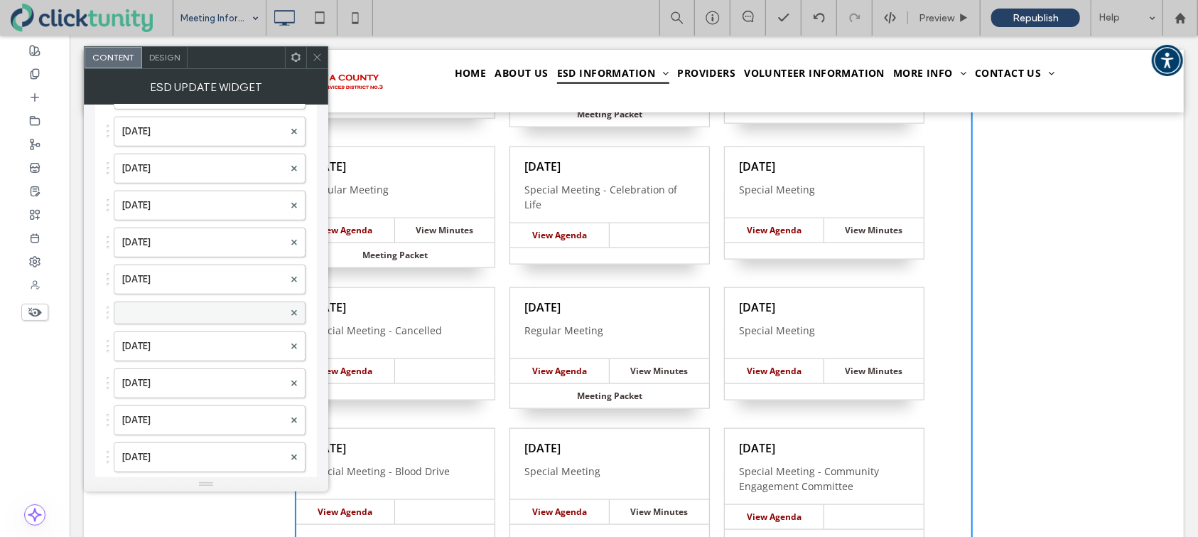
click at [167, 306] on label at bounding box center [203, 313] width 162 height 14
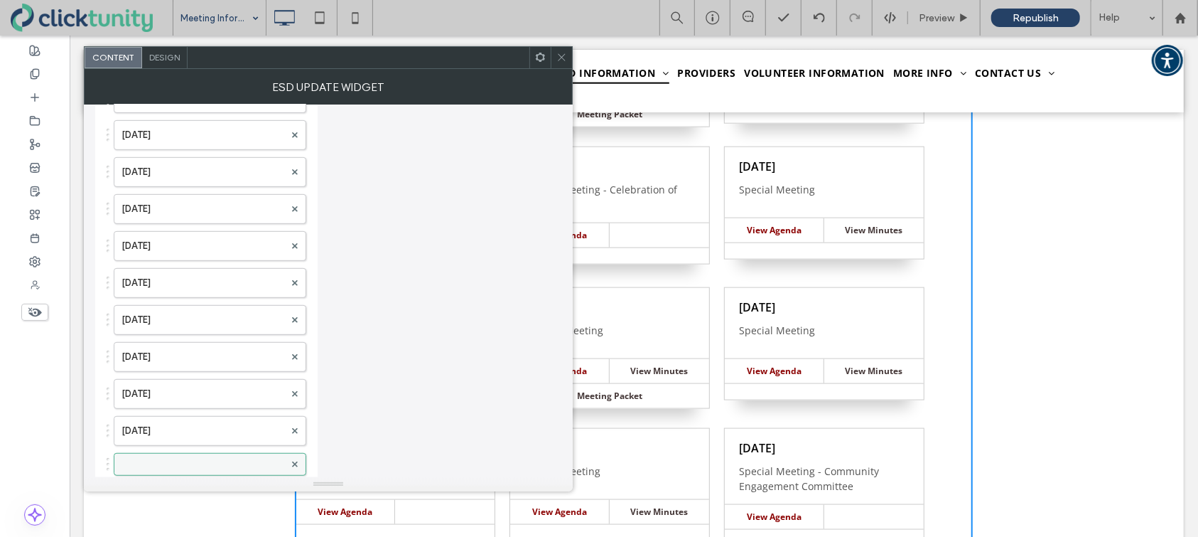
scroll to position [434, 0]
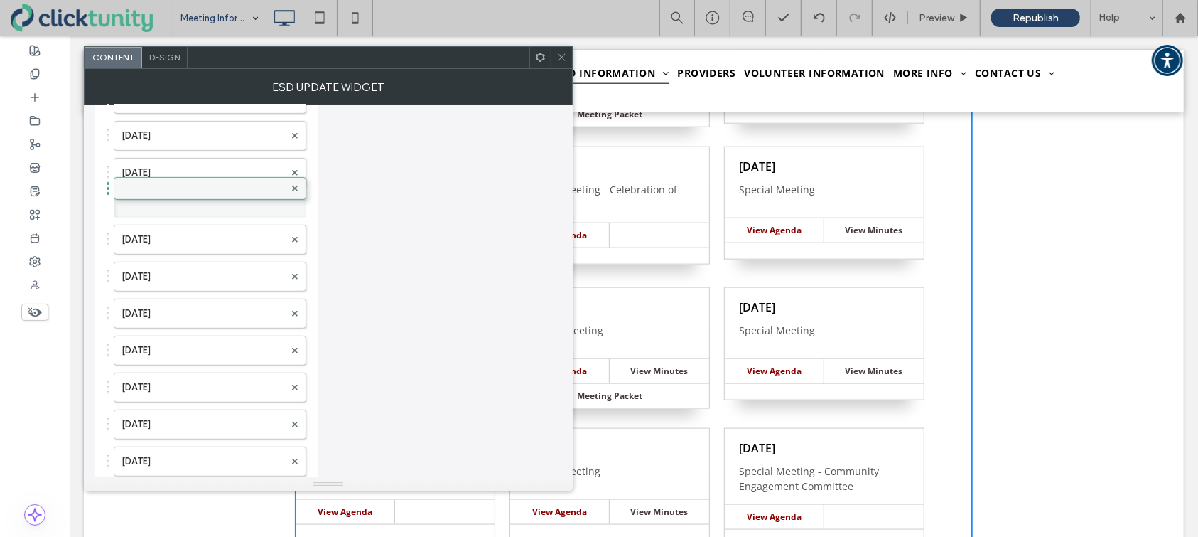
drag, startPoint x: 205, startPoint y: 462, endPoint x: 208, endPoint y: 180, distance: 282.1
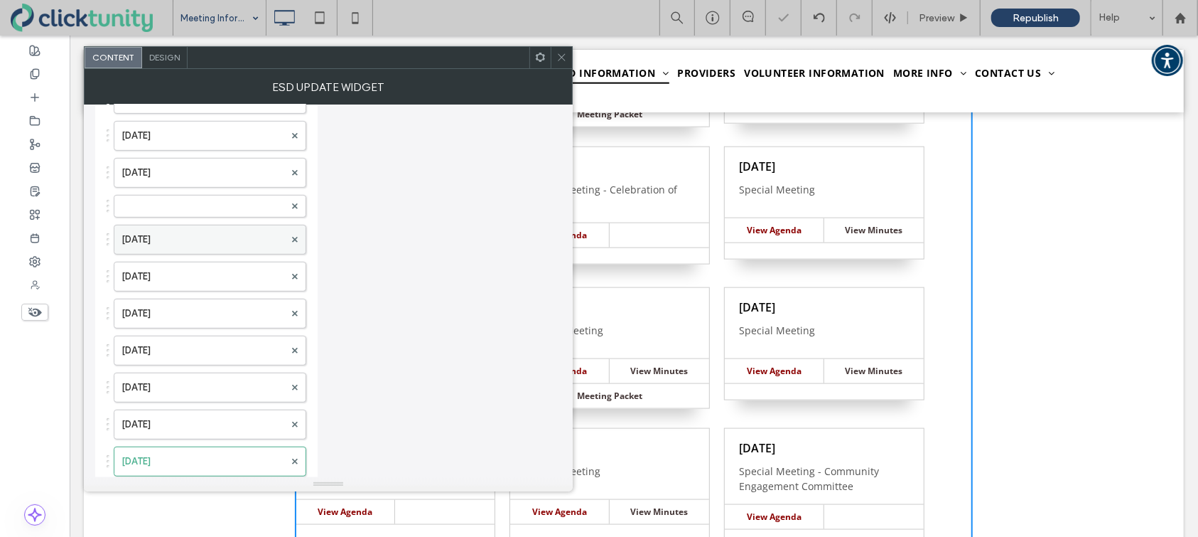
scroll to position [429, 0]
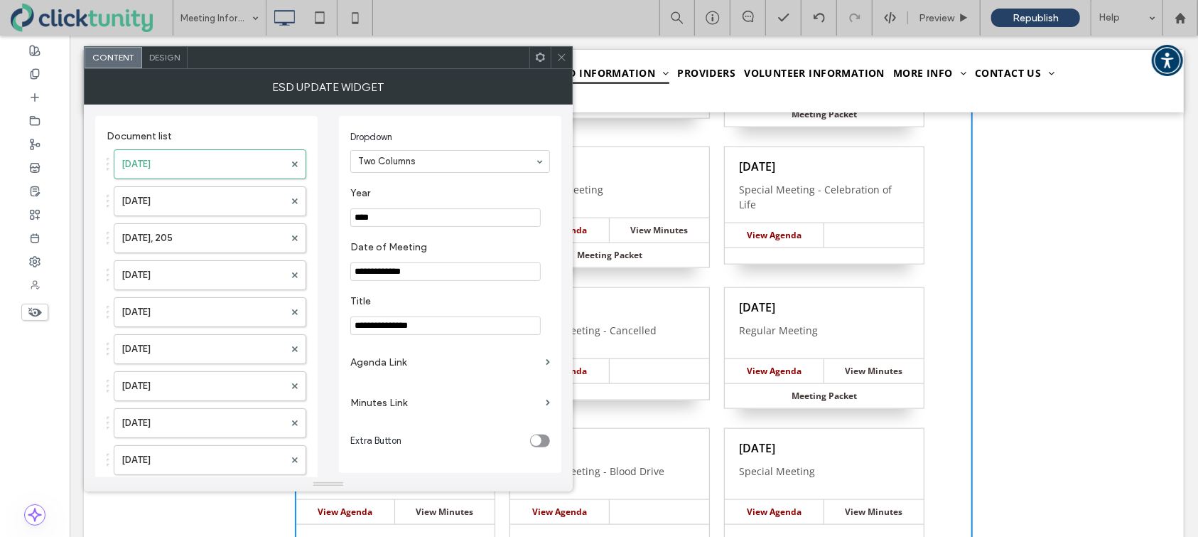
type input "**********"
drag, startPoint x: 386, startPoint y: 332, endPoint x: 355, endPoint y: 326, distance: 31.8
click at [355, 326] on input "**********" at bounding box center [445, 325] width 190 height 18
type input "**********"
click at [365, 368] on label "Agenda Link" at bounding box center [445, 362] width 190 height 26
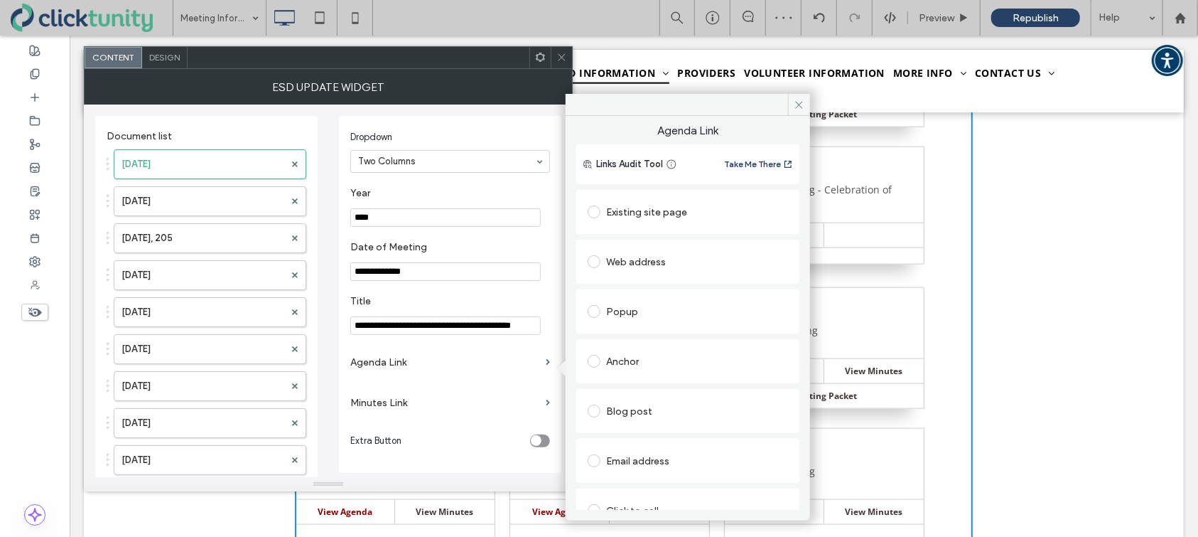
scroll to position [71, 0]
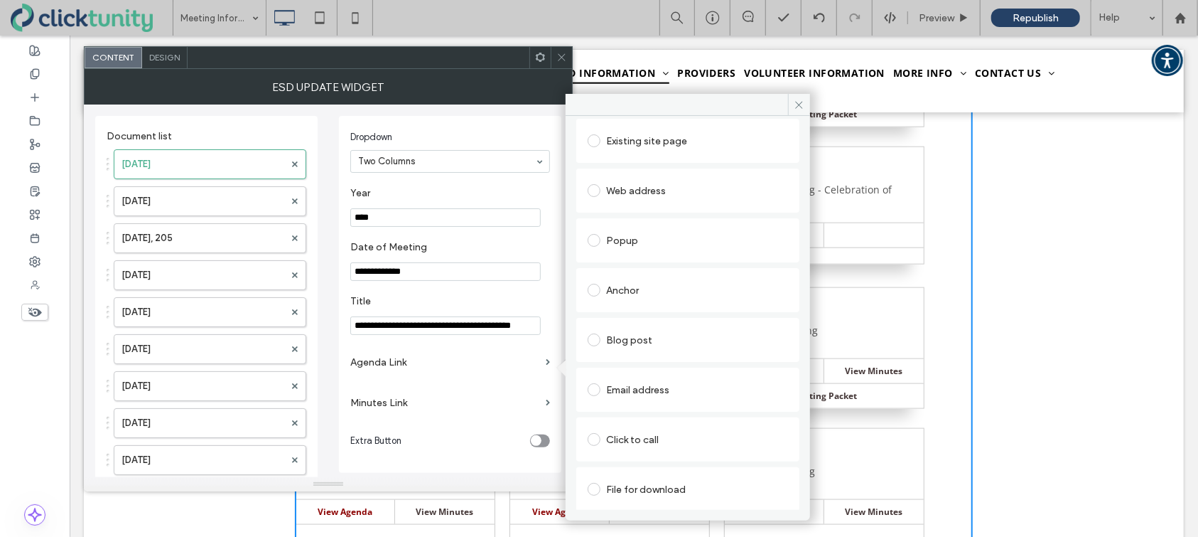
click at [591, 486] on span at bounding box center [594, 489] width 13 height 13
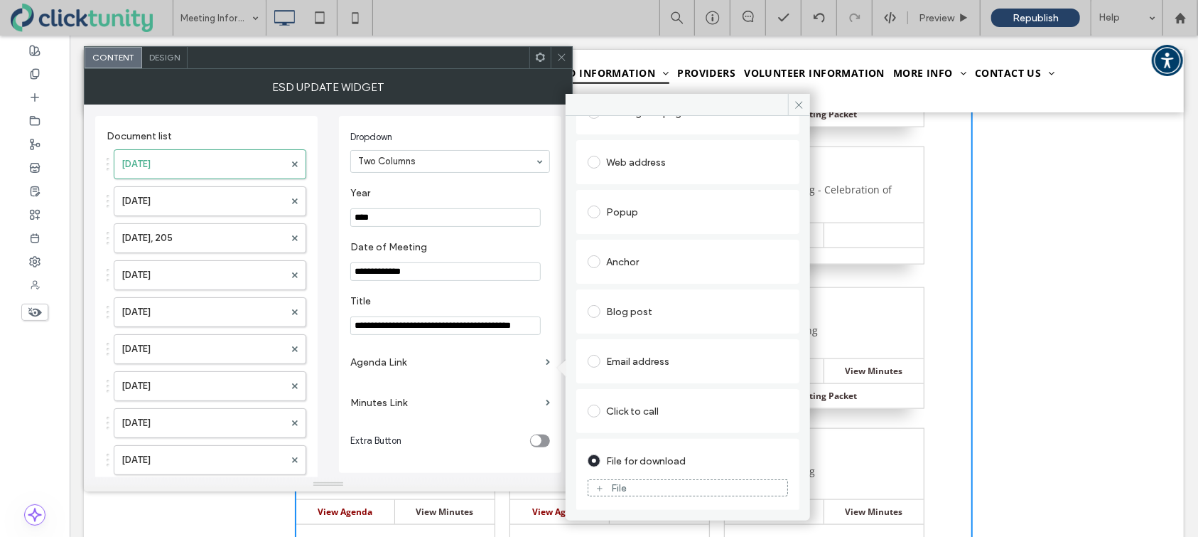
click at [600, 482] on span at bounding box center [600, 488] width 9 height 13
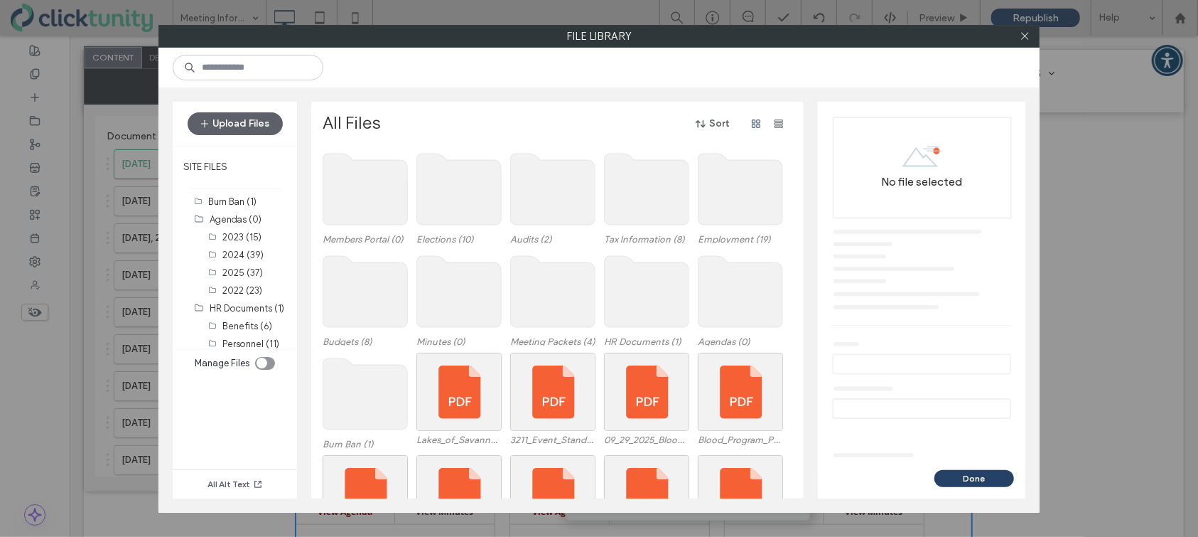
click at [720, 308] on use at bounding box center [741, 291] width 85 height 71
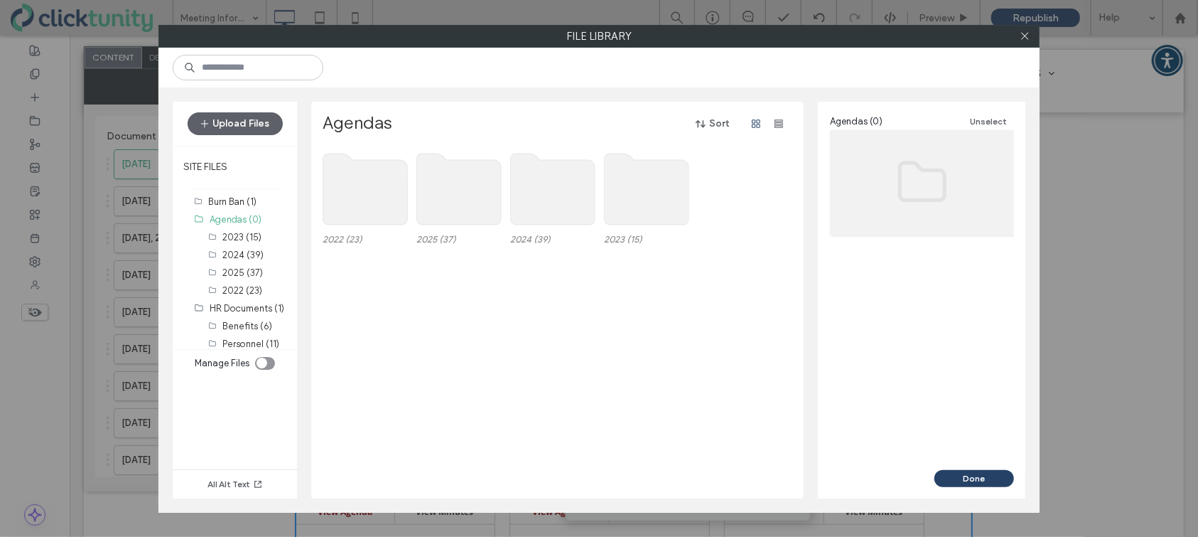
click at [453, 195] on use at bounding box center [459, 189] width 85 height 71
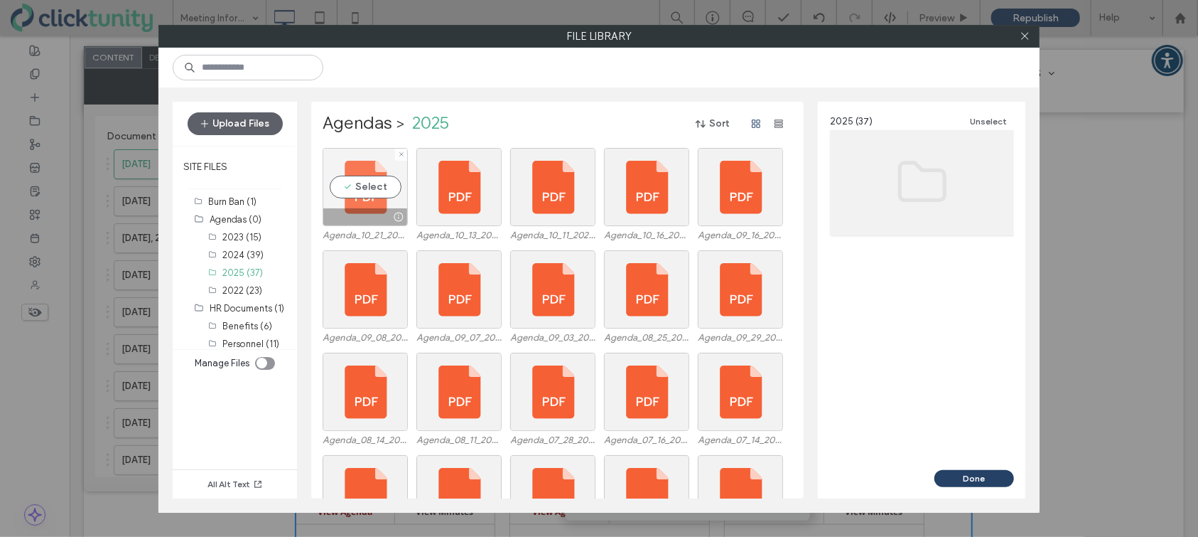
drag, startPoint x: 364, startPoint y: 188, endPoint x: 386, endPoint y: 201, distance: 25.5
click at [364, 188] on div "Select" at bounding box center [365, 187] width 85 height 78
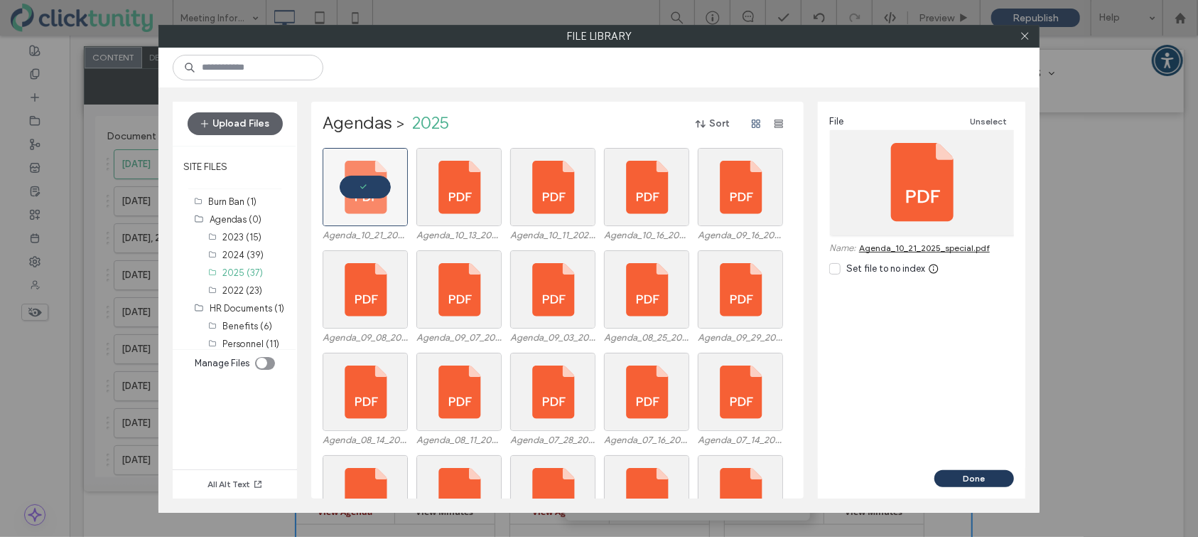
click at [954, 477] on button "Done" at bounding box center [975, 478] width 80 height 17
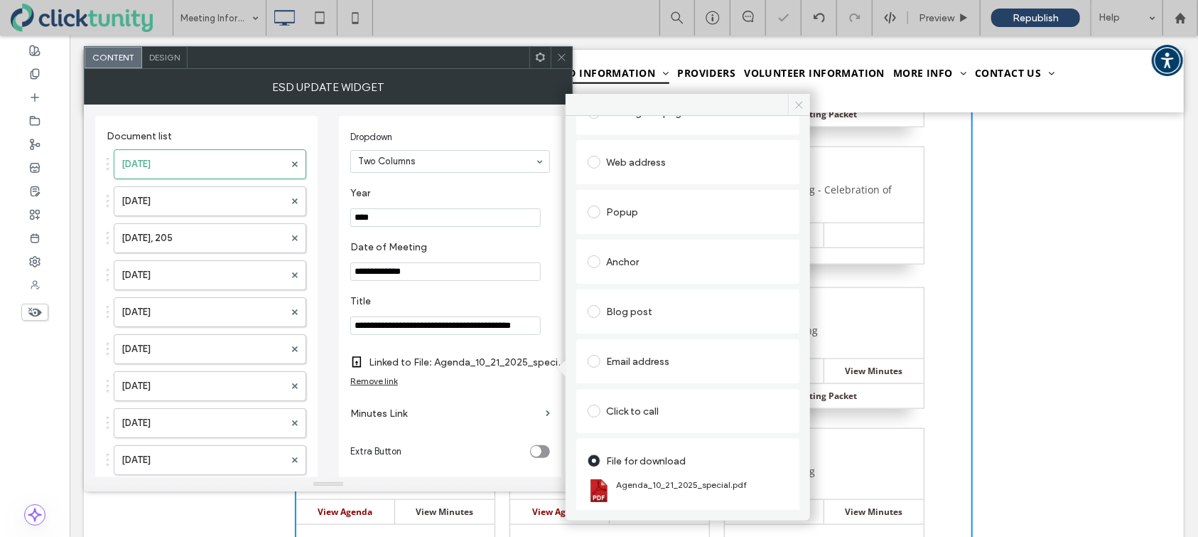
click at [802, 109] on icon at bounding box center [799, 104] width 11 height 11
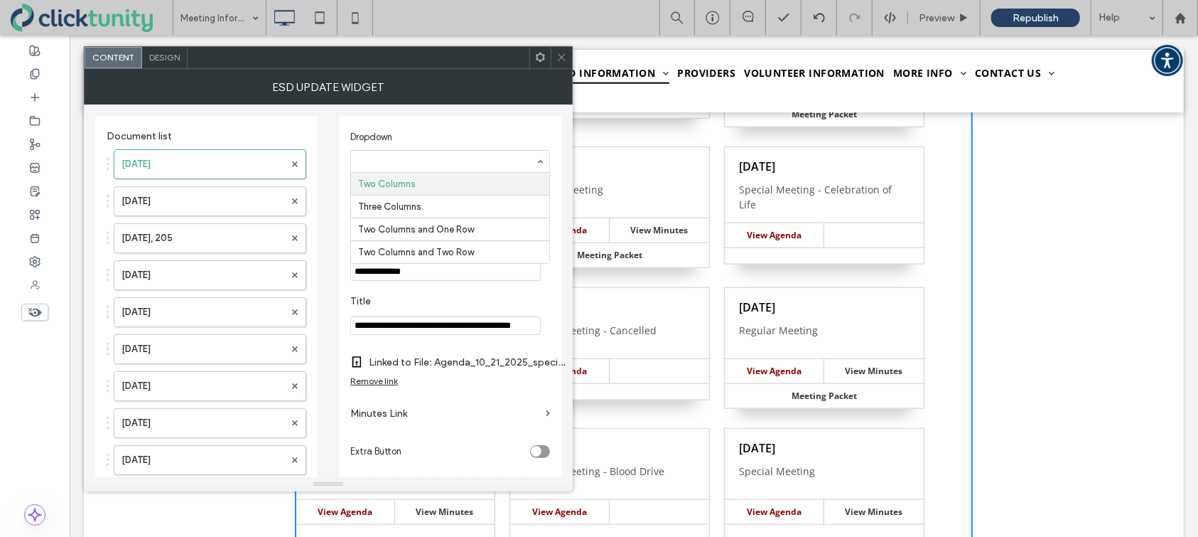
drag, startPoint x: 535, startPoint y: 163, endPoint x: 529, endPoint y: 168, distance: 8.6
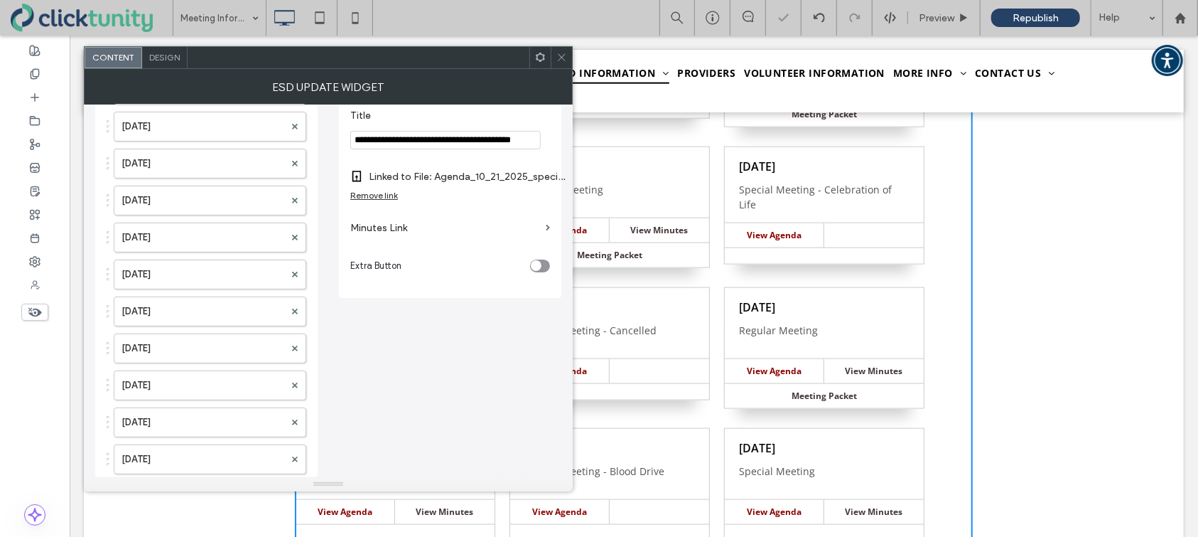
scroll to position [191, 0]
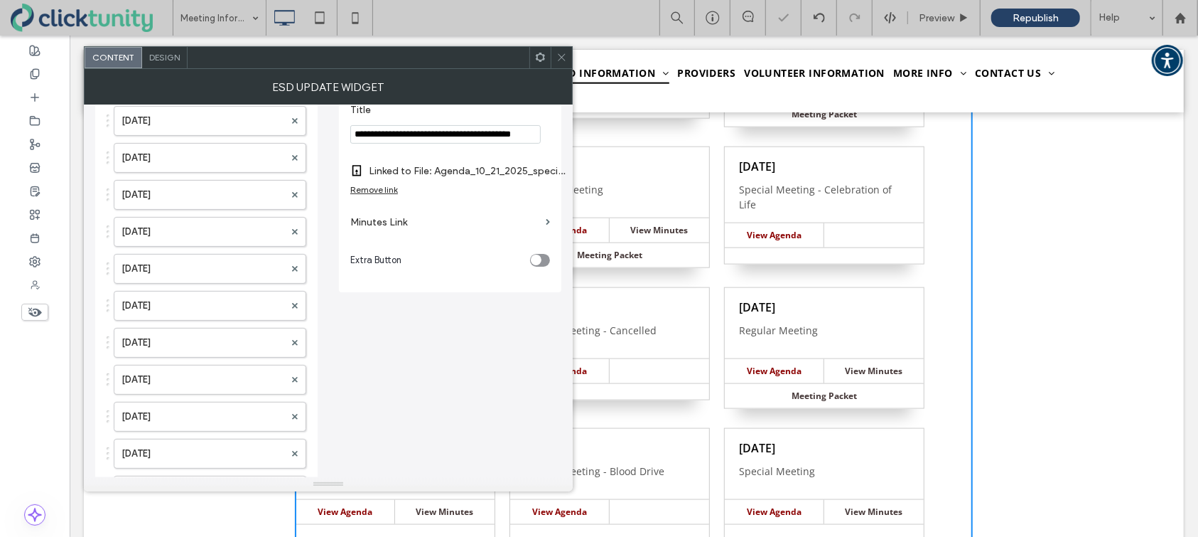
click at [541, 265] on div "toggle" at bounding box center [536, 259] width 11 height 11
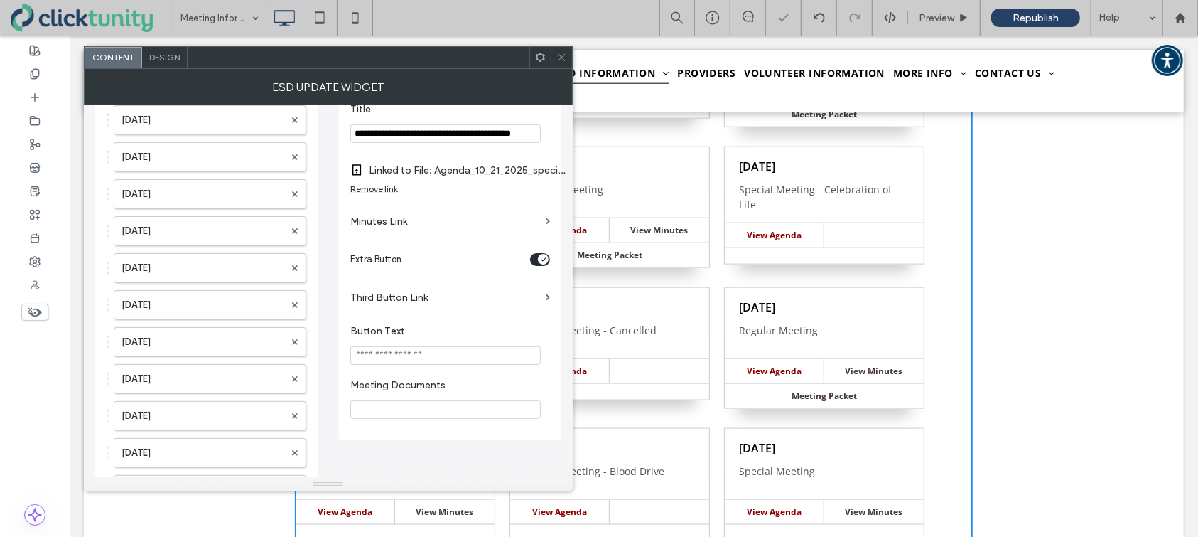
click at [565, 58] on icon at bounding box center [561, 57] width 11 height 11
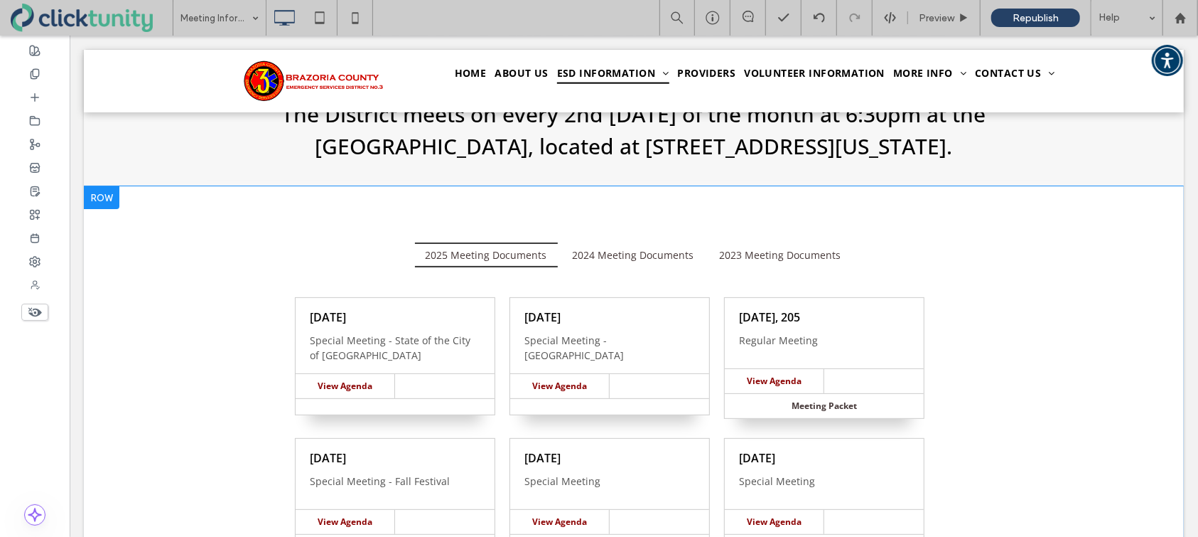
scroll to position [135, 0]
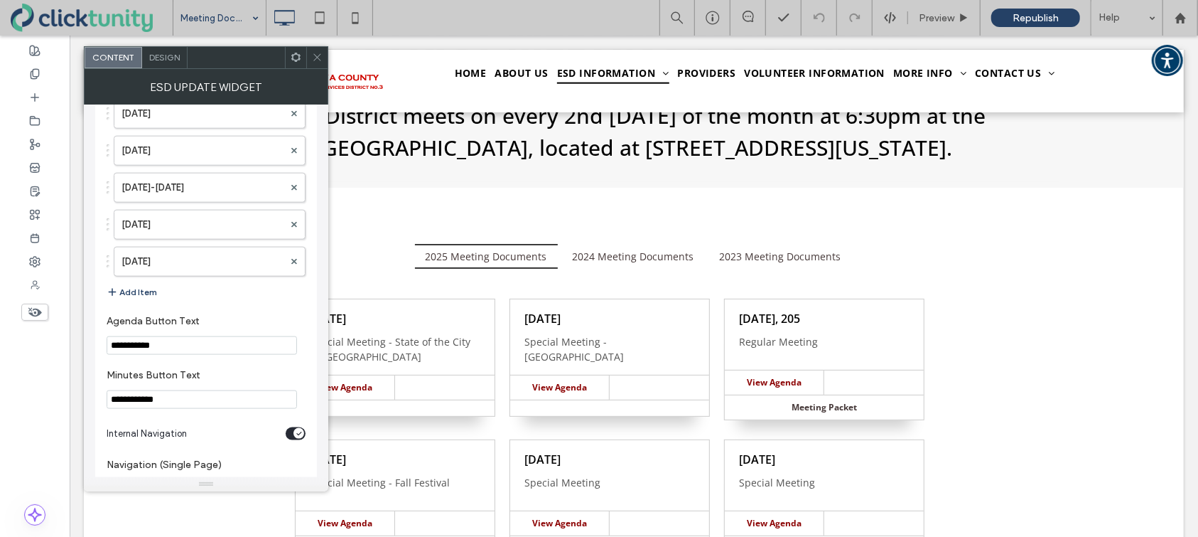
scroll to position [4379, 0]
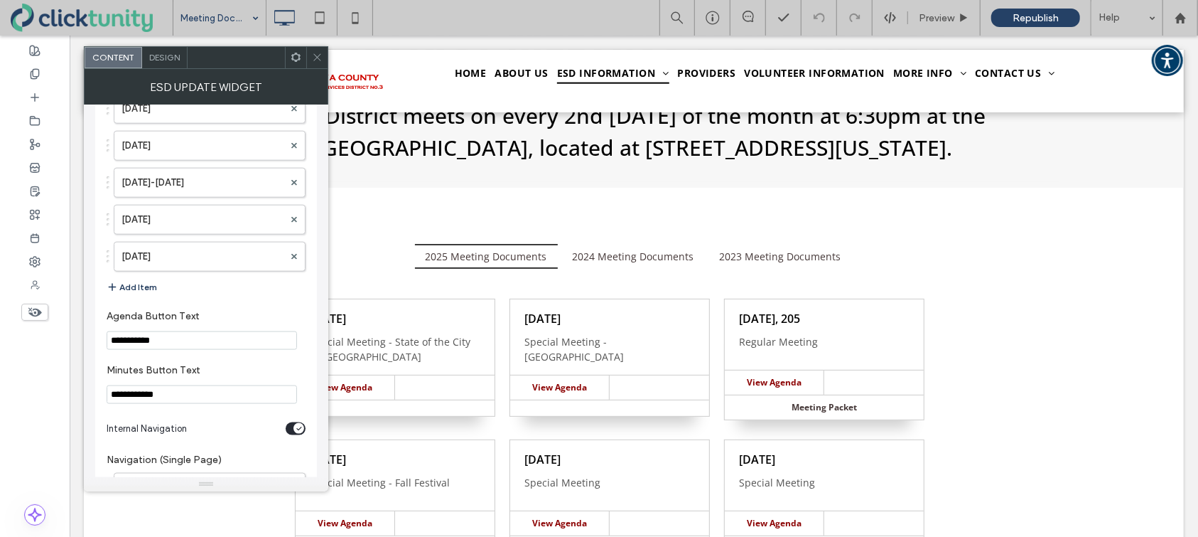
click at [150, 279] on button "Add Item" at bounding box center [132, 287] width 50 height 17
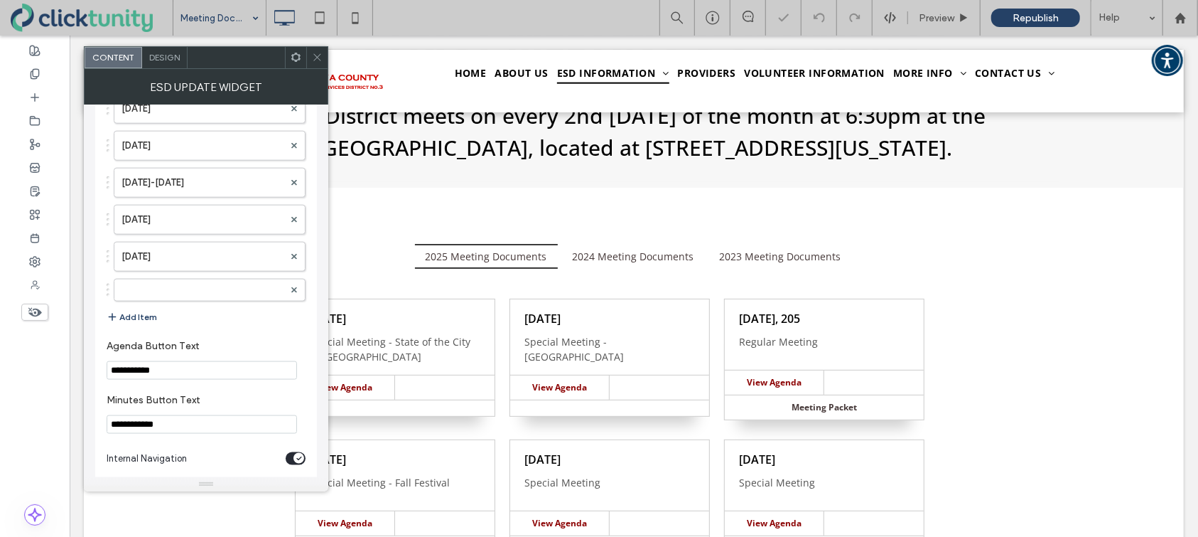
drag, startPoint x: 186, startPoint y: 270, endPoint x: 208, endPoint y: 259, distance: 23.8
click at [185, 283] on label at bounding box center [203, 290] width 162 height 14
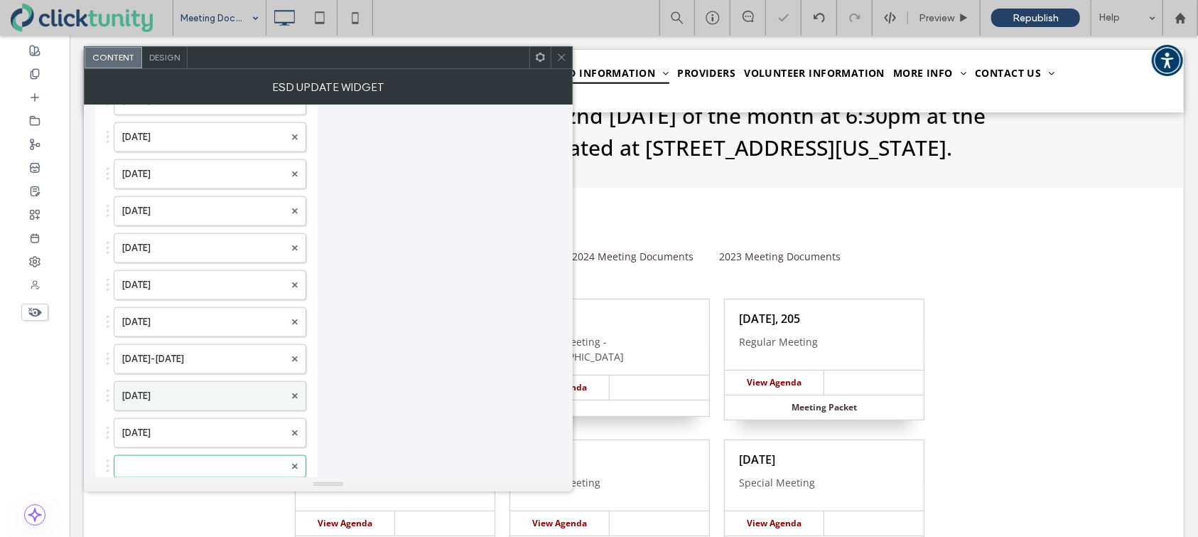
scroll to position [4199, 0]
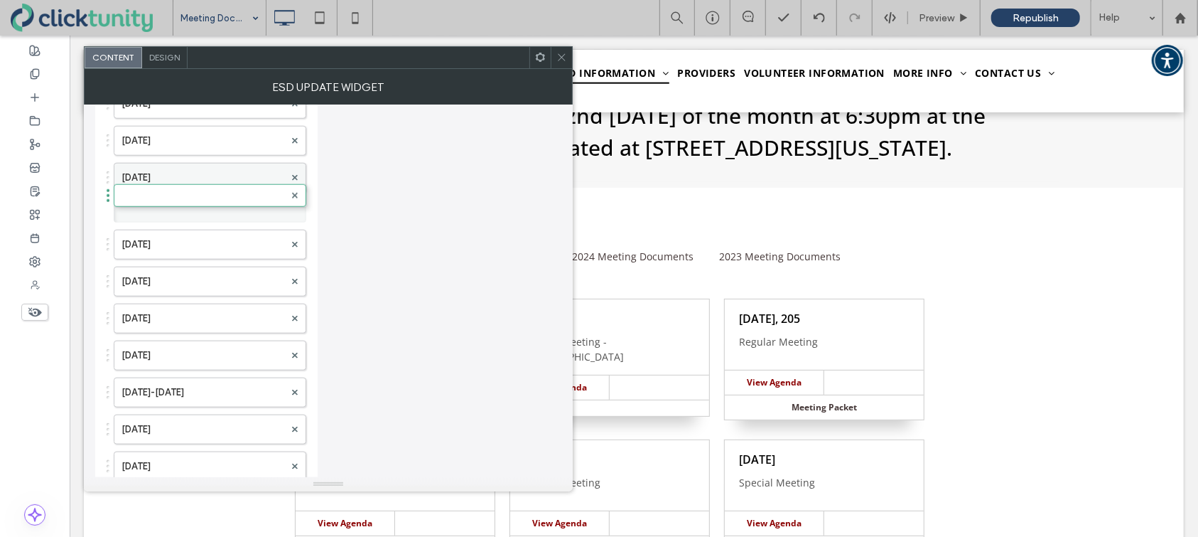
drag, startPoint x: 204, startPoint y: 456, endPoint x: 214, endPoint y: 161, distance: 295.1
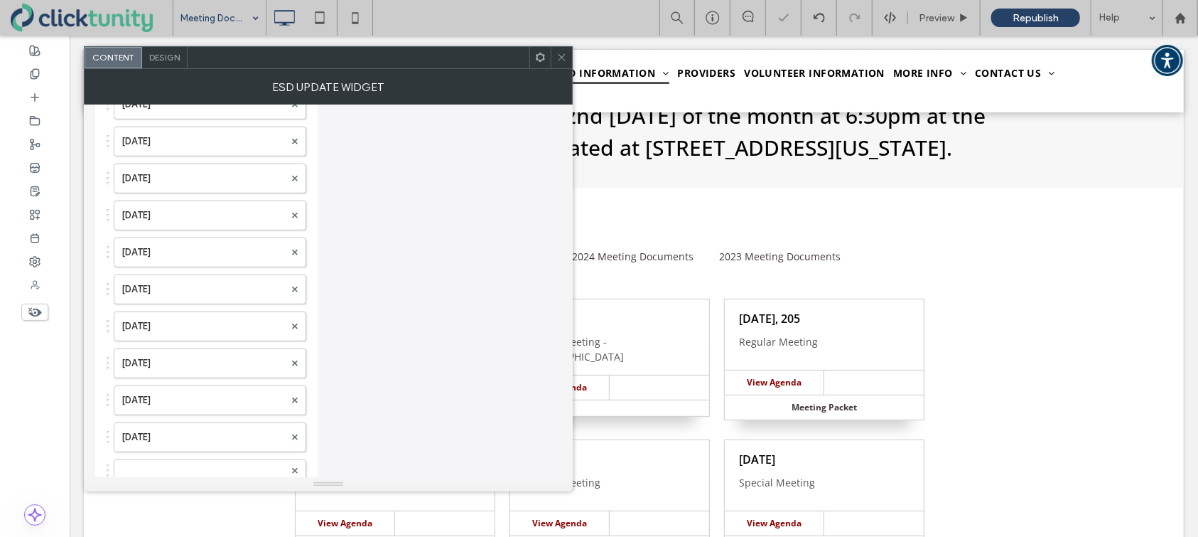
scroll to position [3939, 0]
click at [154, 464] on label at bounding box center [203, 471] width 163 height 14
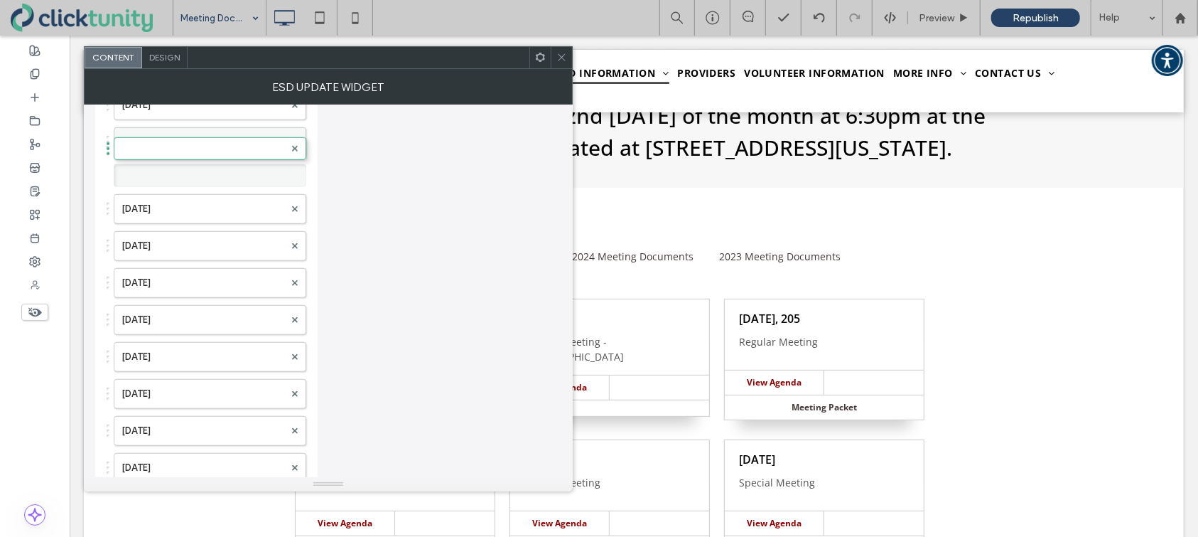
drag, startPoint x: 154, startPoint y: 452, endPoint x: 160, endPoint y: 122, distance: 330.5
click at [158, 169] on label at bounding box center [203, 176] width 163 height 14
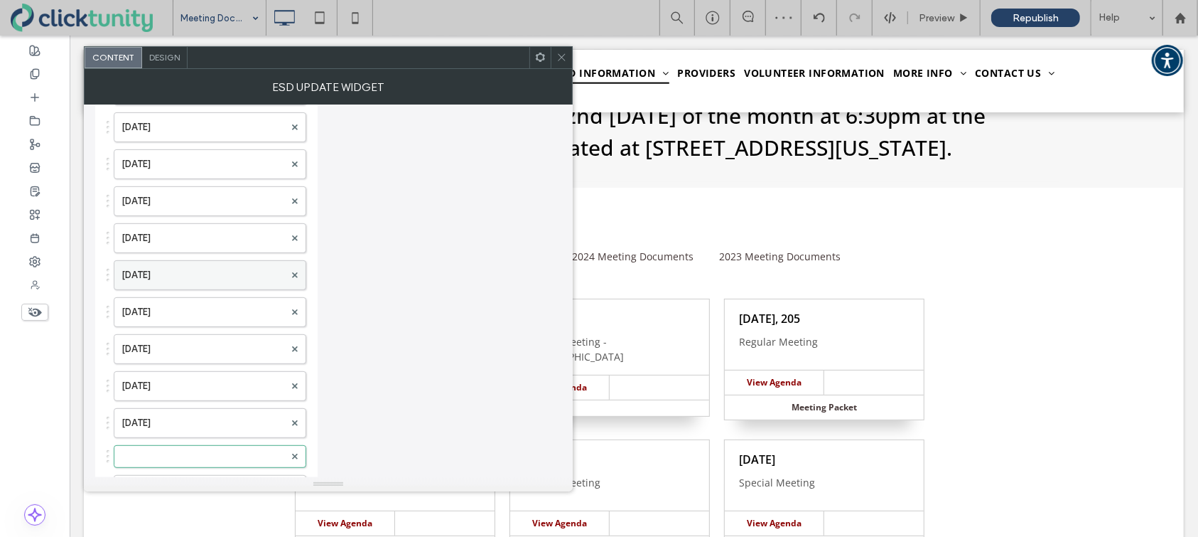
scroll to position [3645, 0]
